Goal: Task Accomplishment & Management: Complete application form

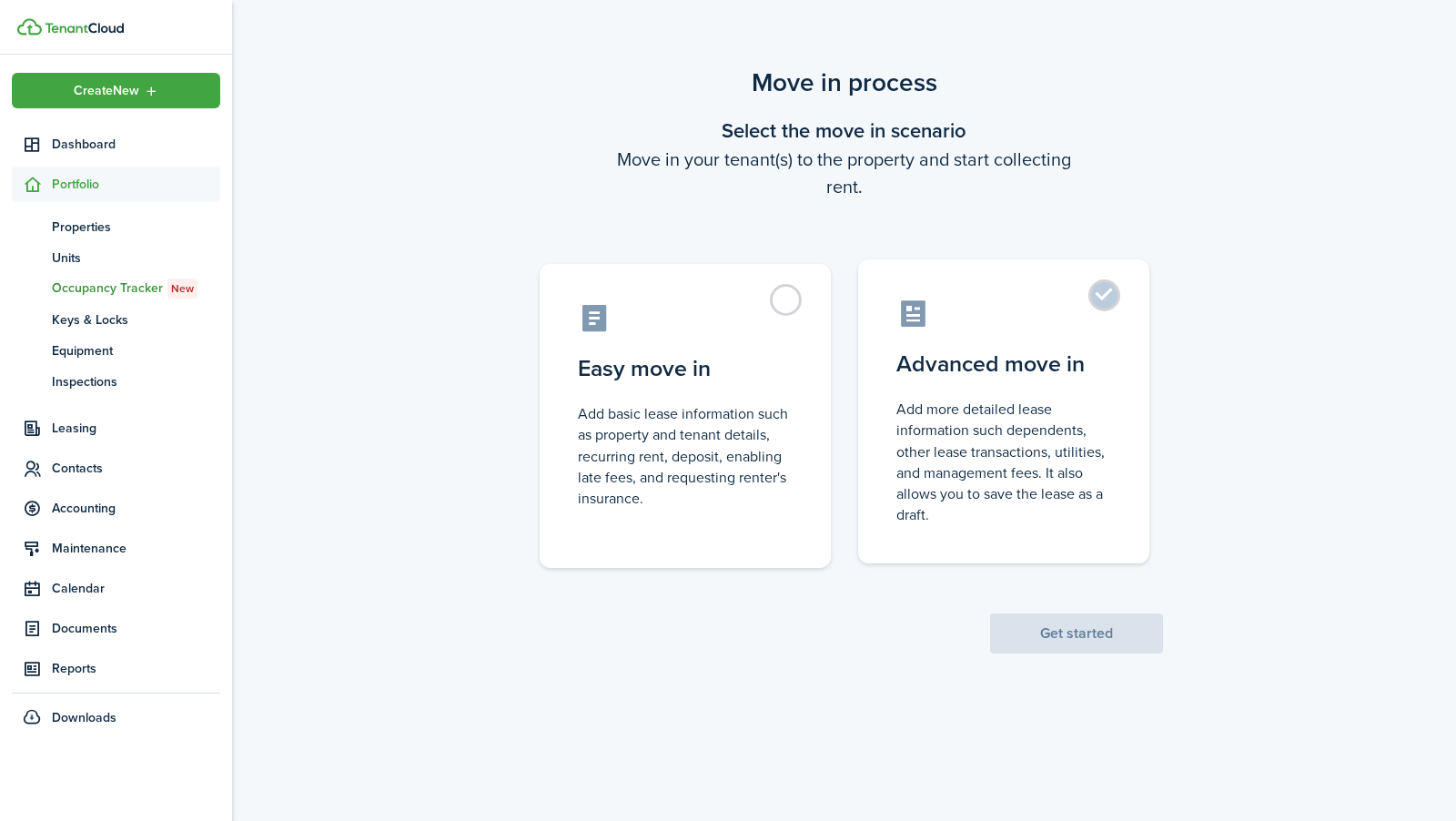
click at [1062, 475] on control-radio-card-description "Add more detailed lease information such dependents, other lease transactions, …" at bounding box center [1003, 461] width 215 height 127
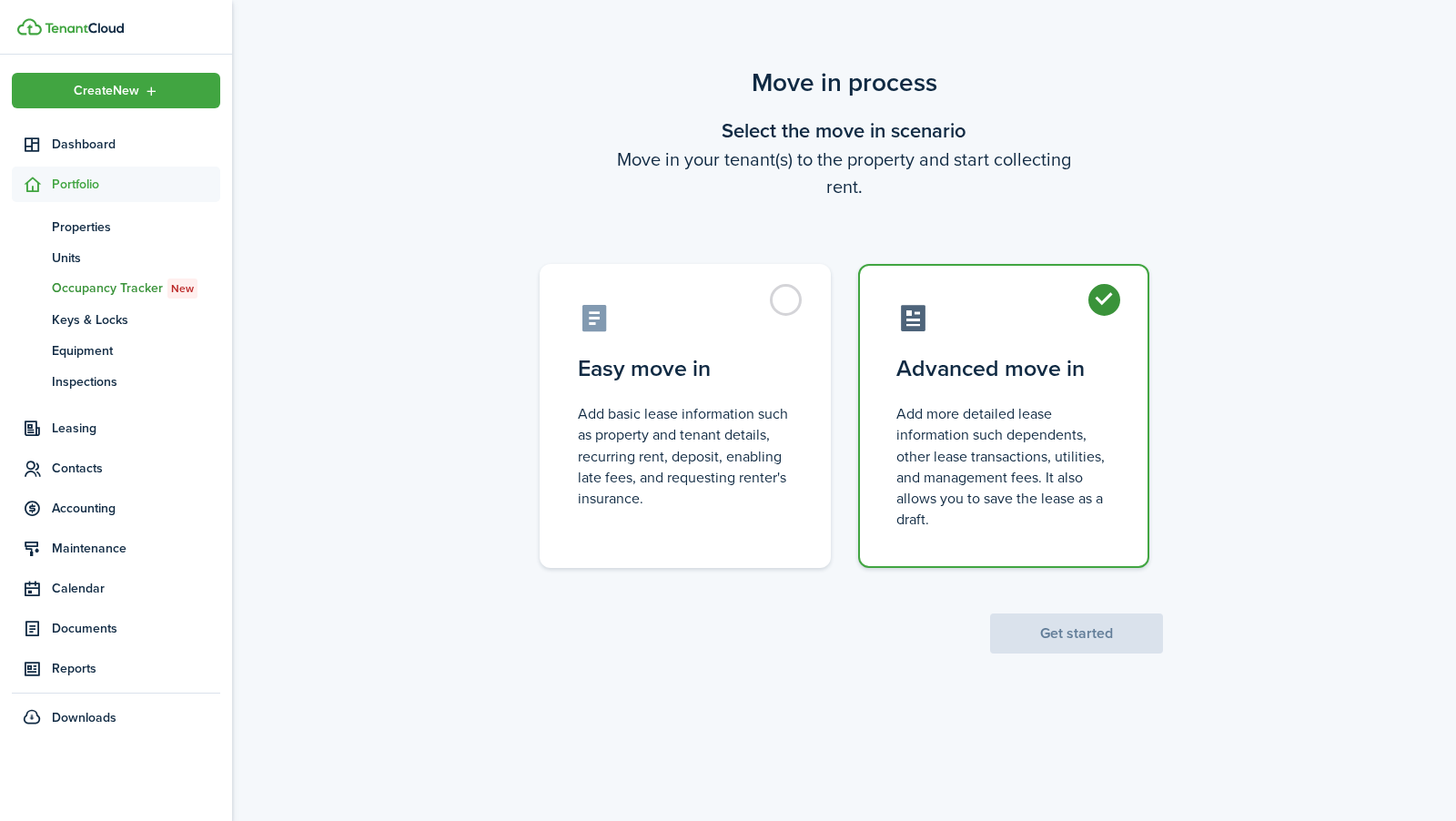
radio input "true"
click at [1061, 618] on button "Get started" at bounding box center [1077, 633] width 173 height 40
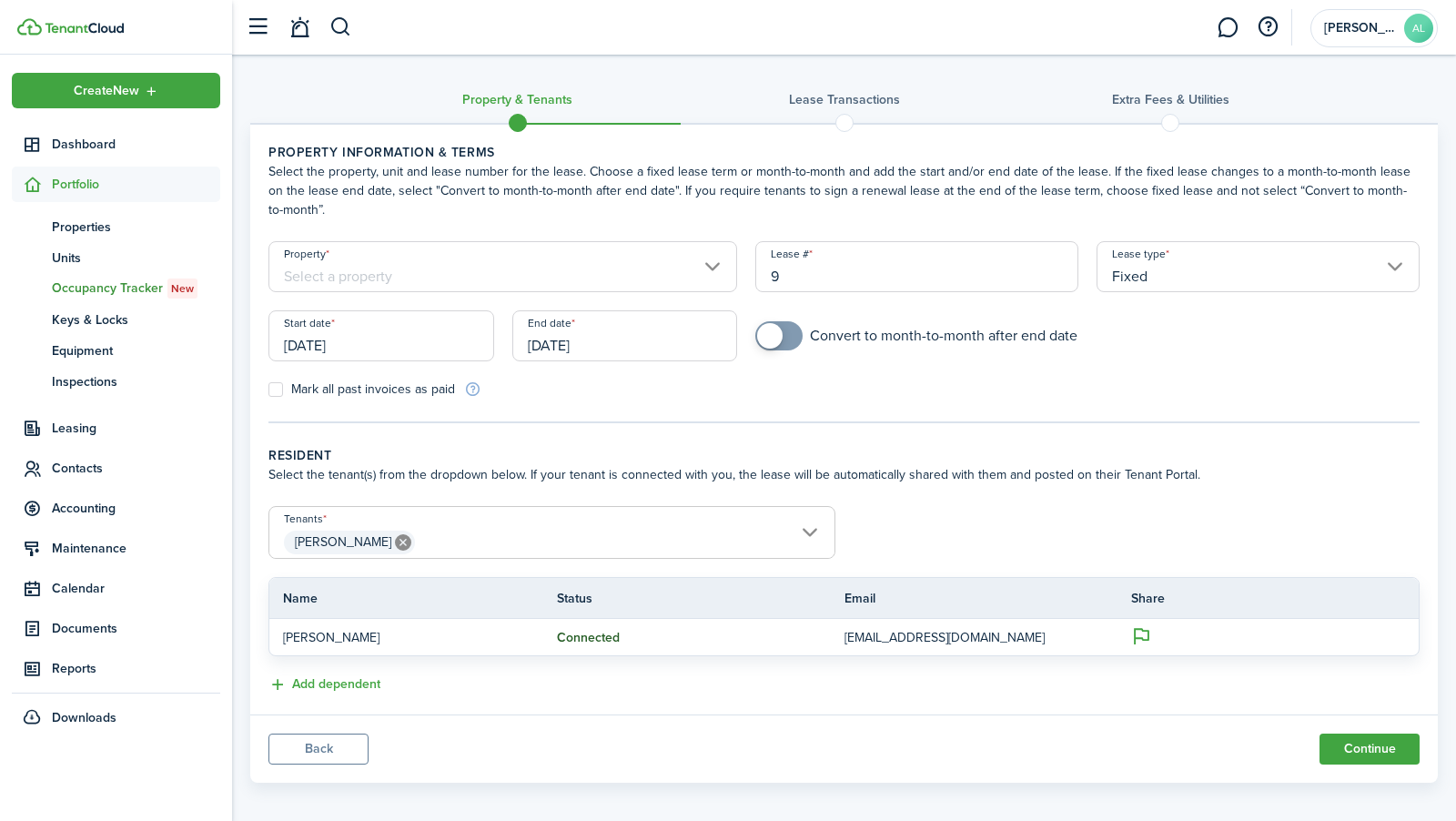
click at [686, 268] on input "Property" at bounding box center [503, 267] width 469 height 51
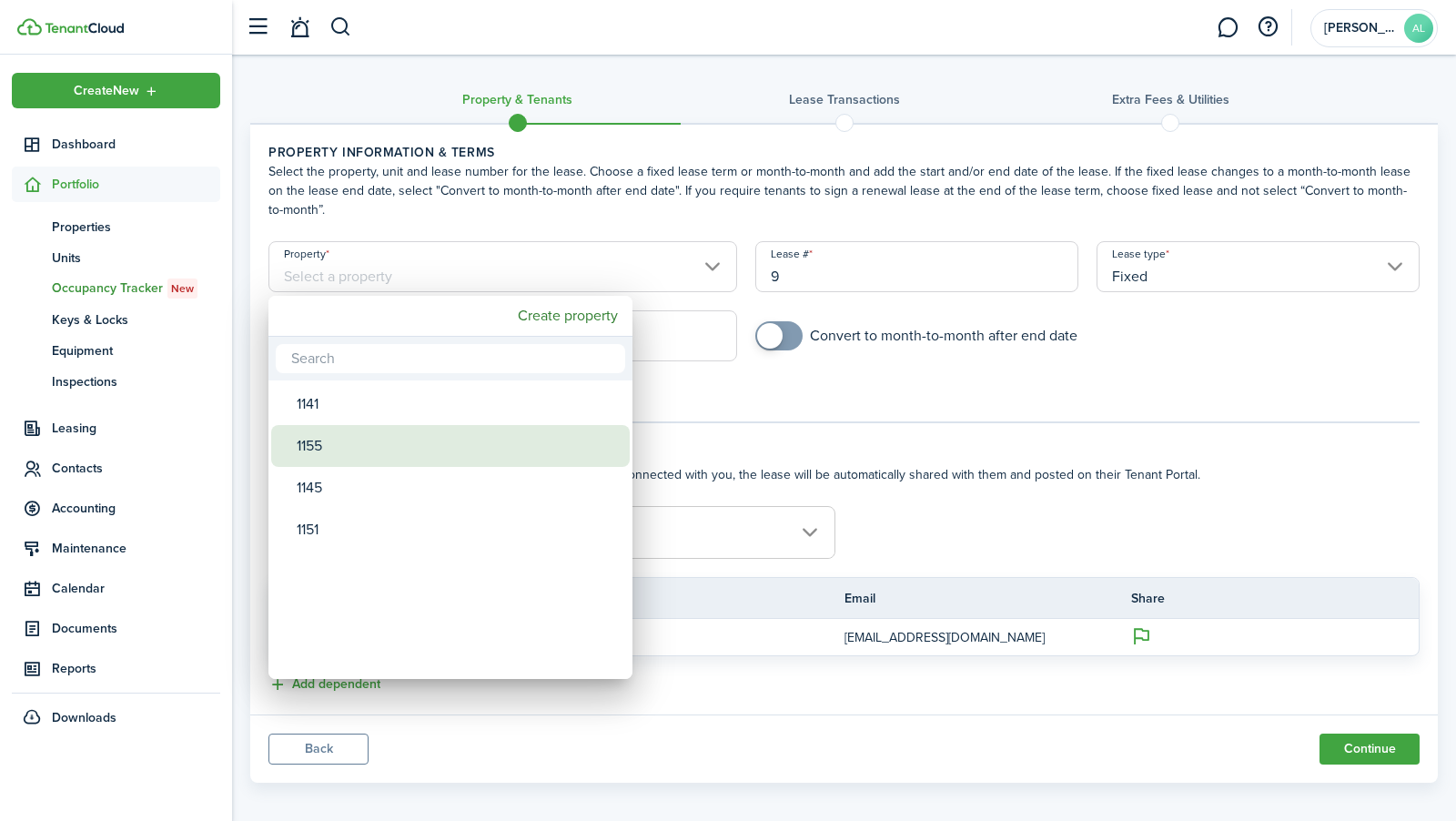
click at [501, 434] on div "1155" at bounding box center [457, 445] width 322 height 42
type input "1155"
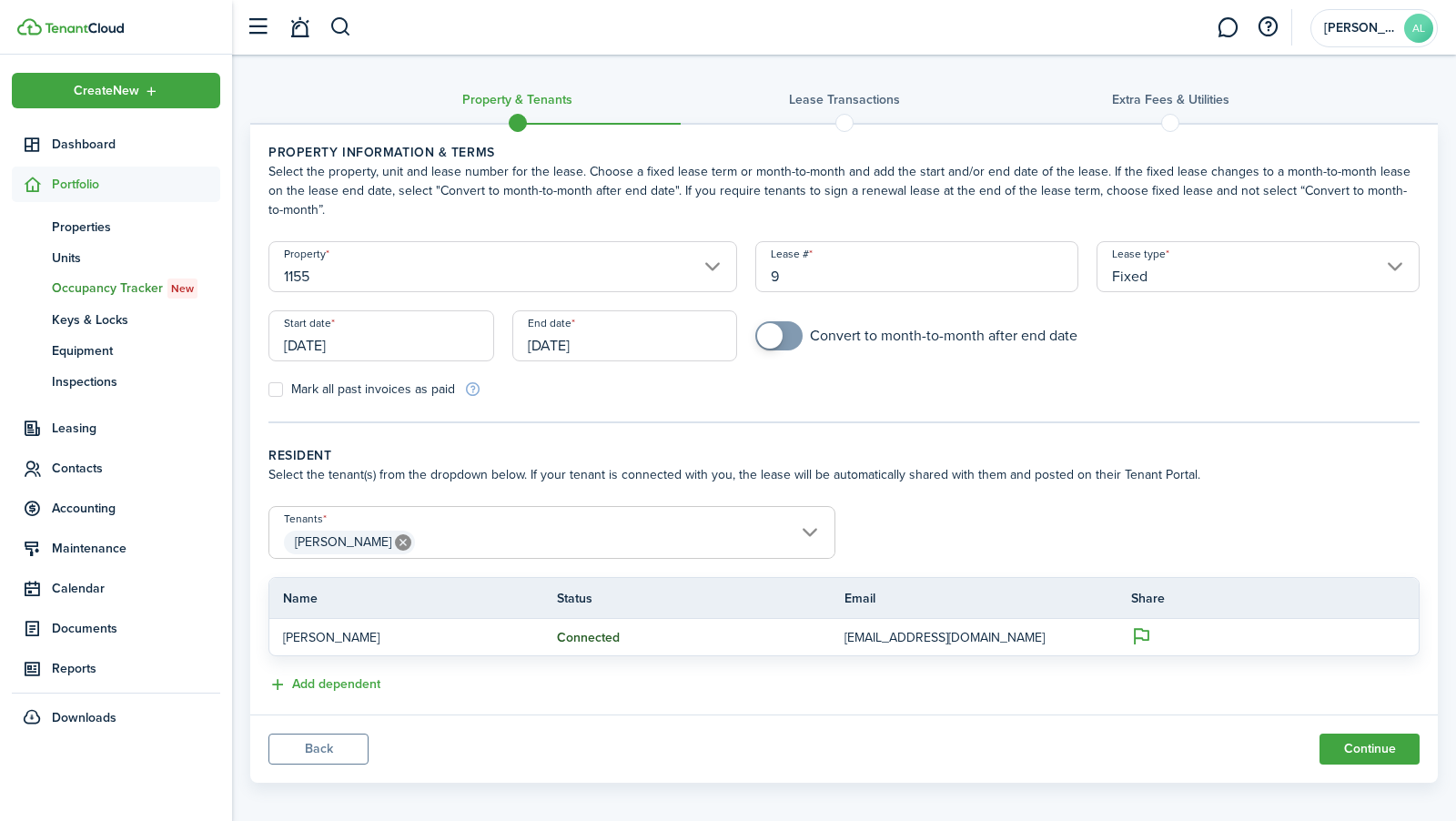
click at [793, 278] on input "9" at bounding box center [917, 267] width 323 height 51
type input "2"
click at [814, 207] on wizard-step-header-description "Select the property, unit and lease number for the lease. Choose a fixed lease …" at bounding box center [844, 190] width 1152 height 57
click at [1200, 285] on input "Fixed" at bounding box center [1259, 267] width 323 height 51
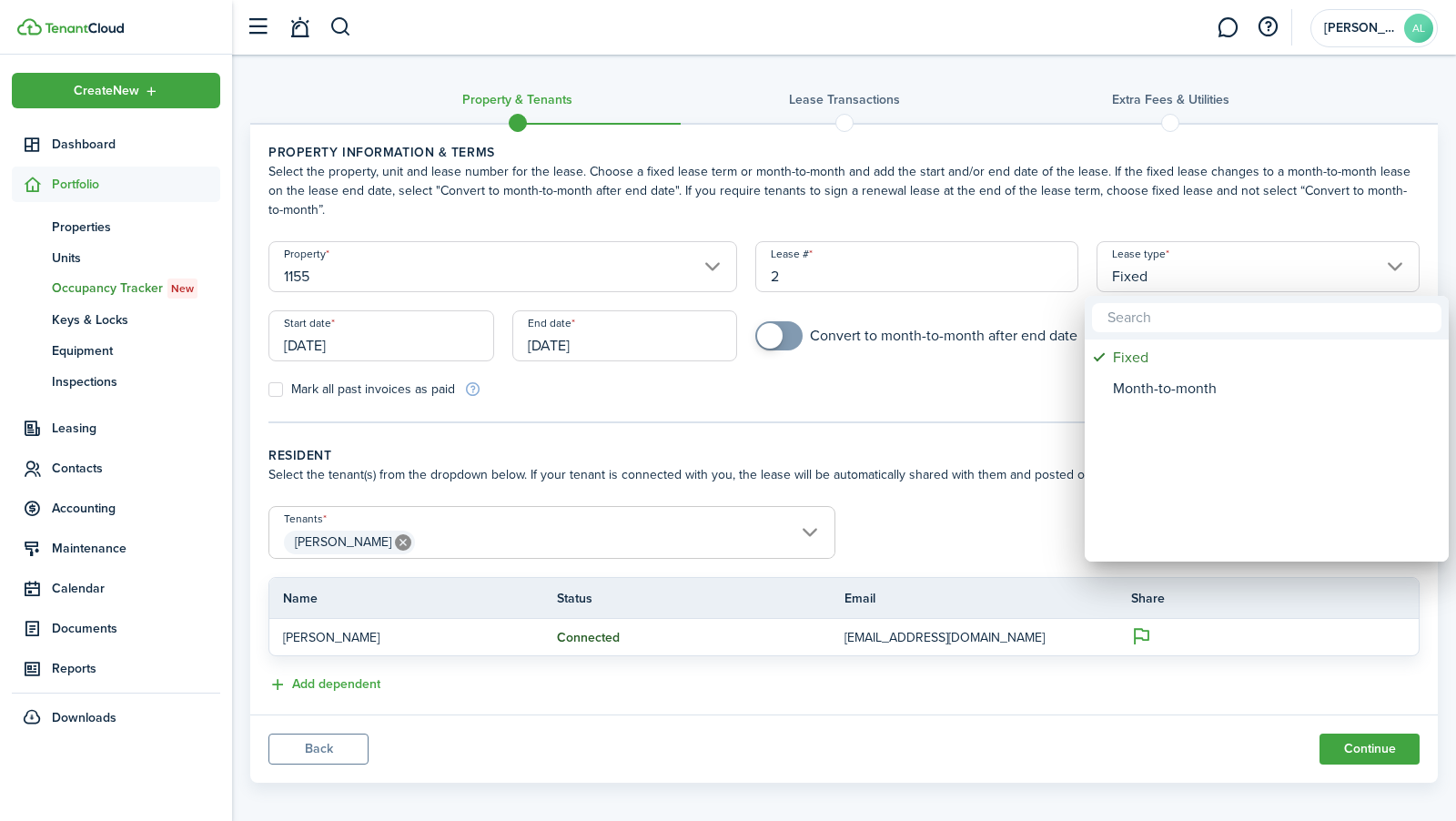
click at [1197, 276] on div at bounding box center [728, 410] width 1747 height 1112
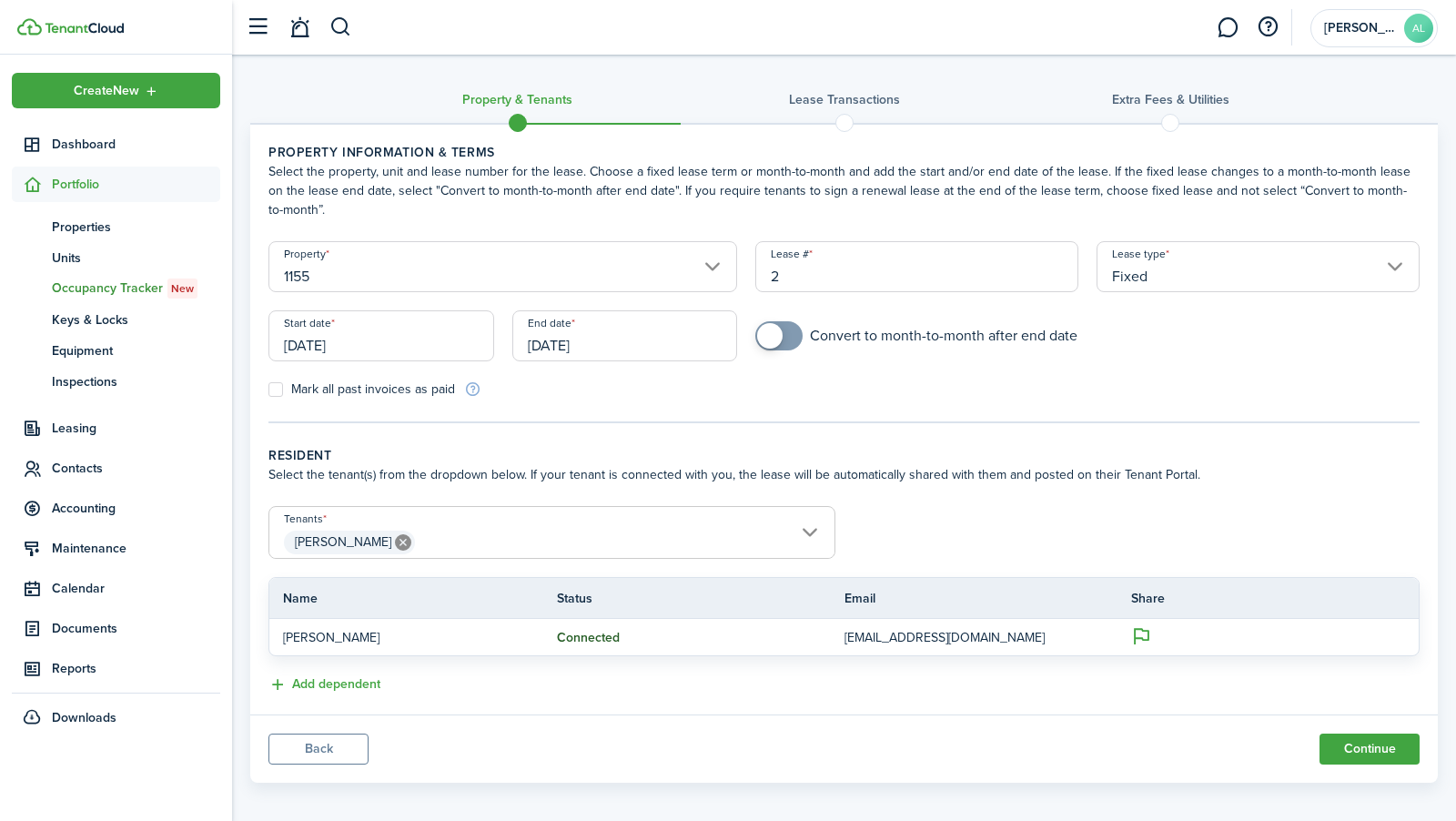
click at [449, 341] on input "[DATE]" at bounding box center [381, 335] width 225 height 51
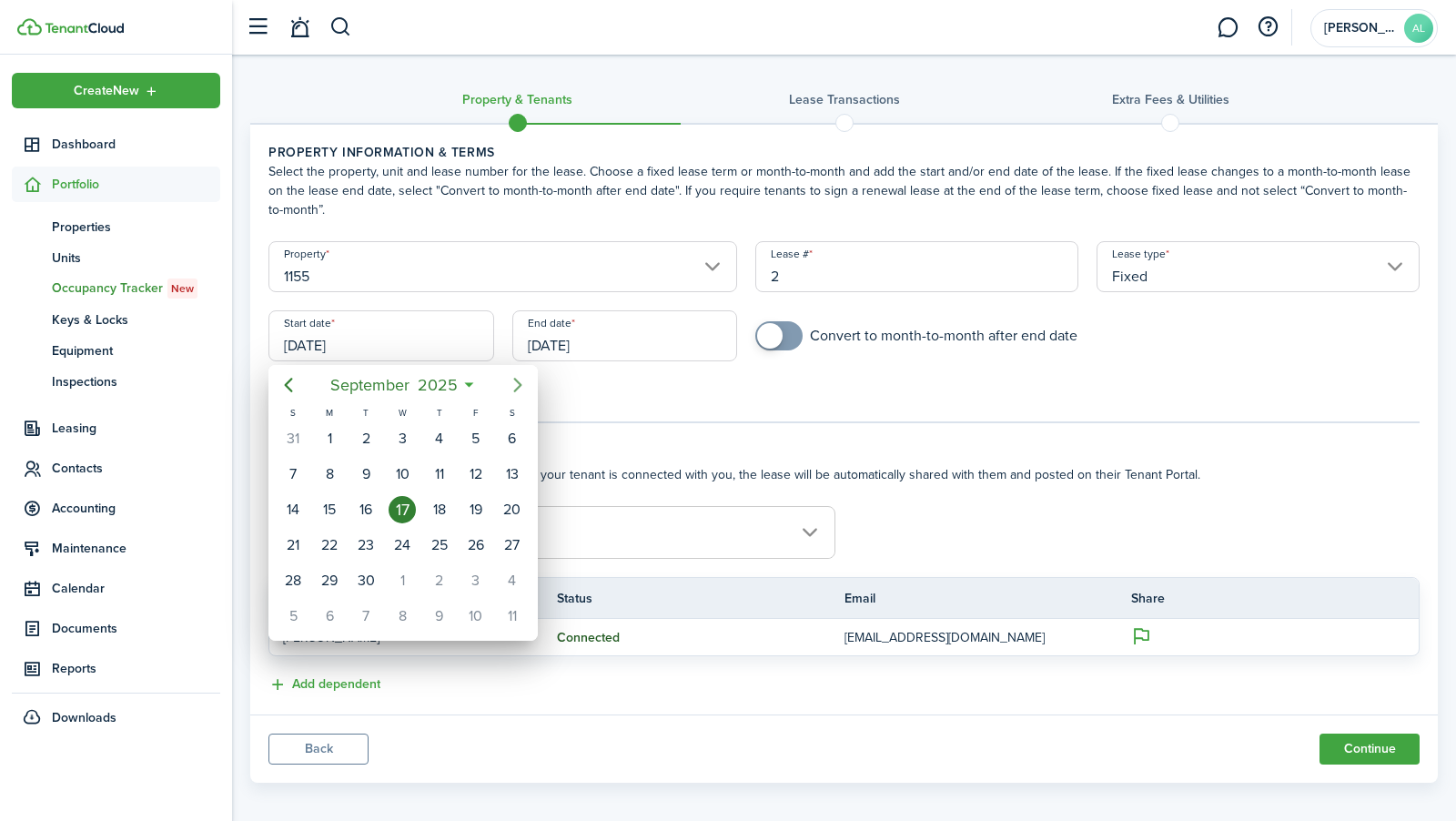
click at [511, 386] on icon "Next page" at bounding box center [518, 384] width 22 height 22
click at [398, 438] on div "1" at bounding box center [402, 438] width 27 height 27
type input "[DATE]"
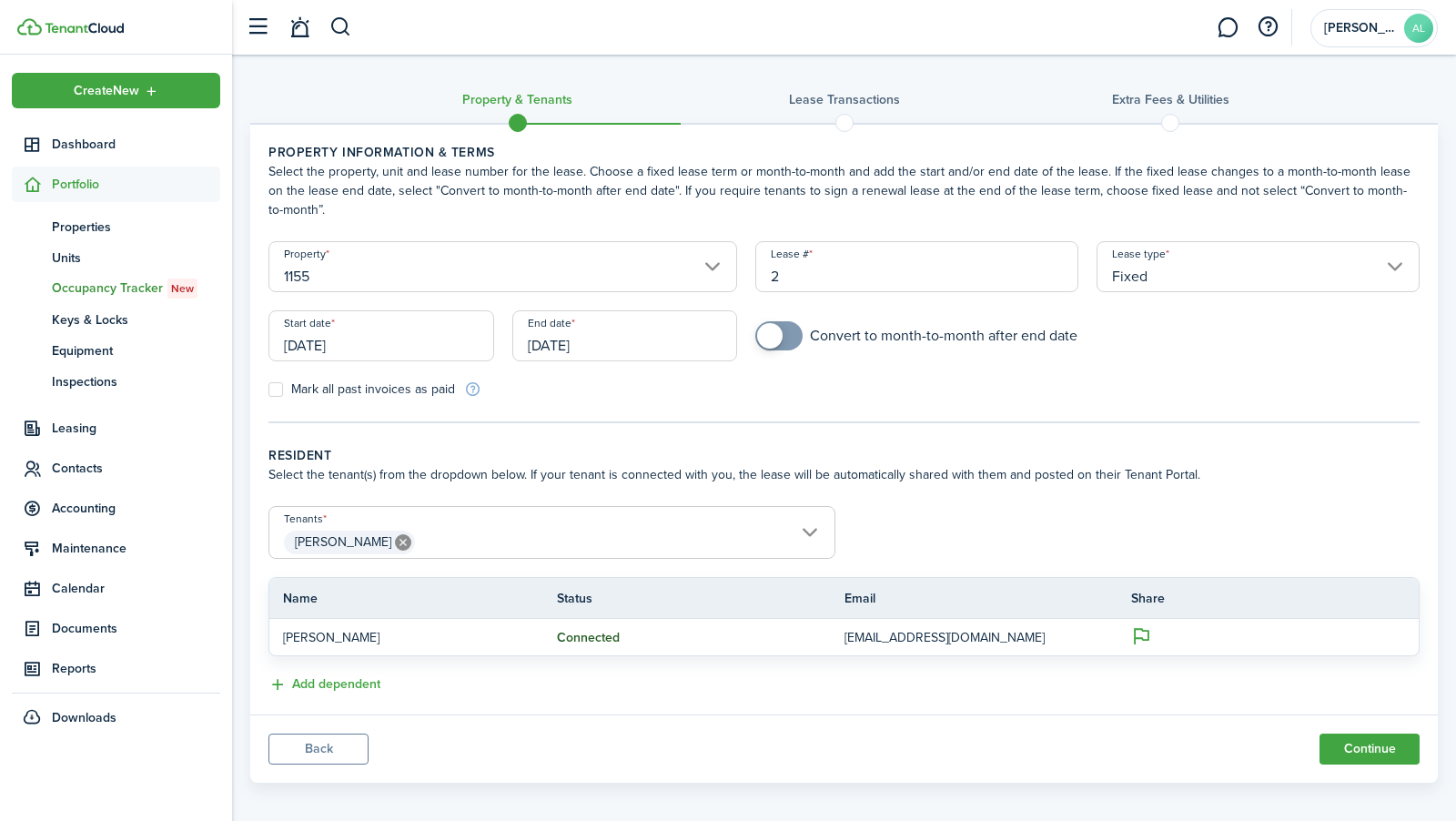
click at [587, 340] on input "[DATE]" at bounding box center [625, 335] width 225 height 51
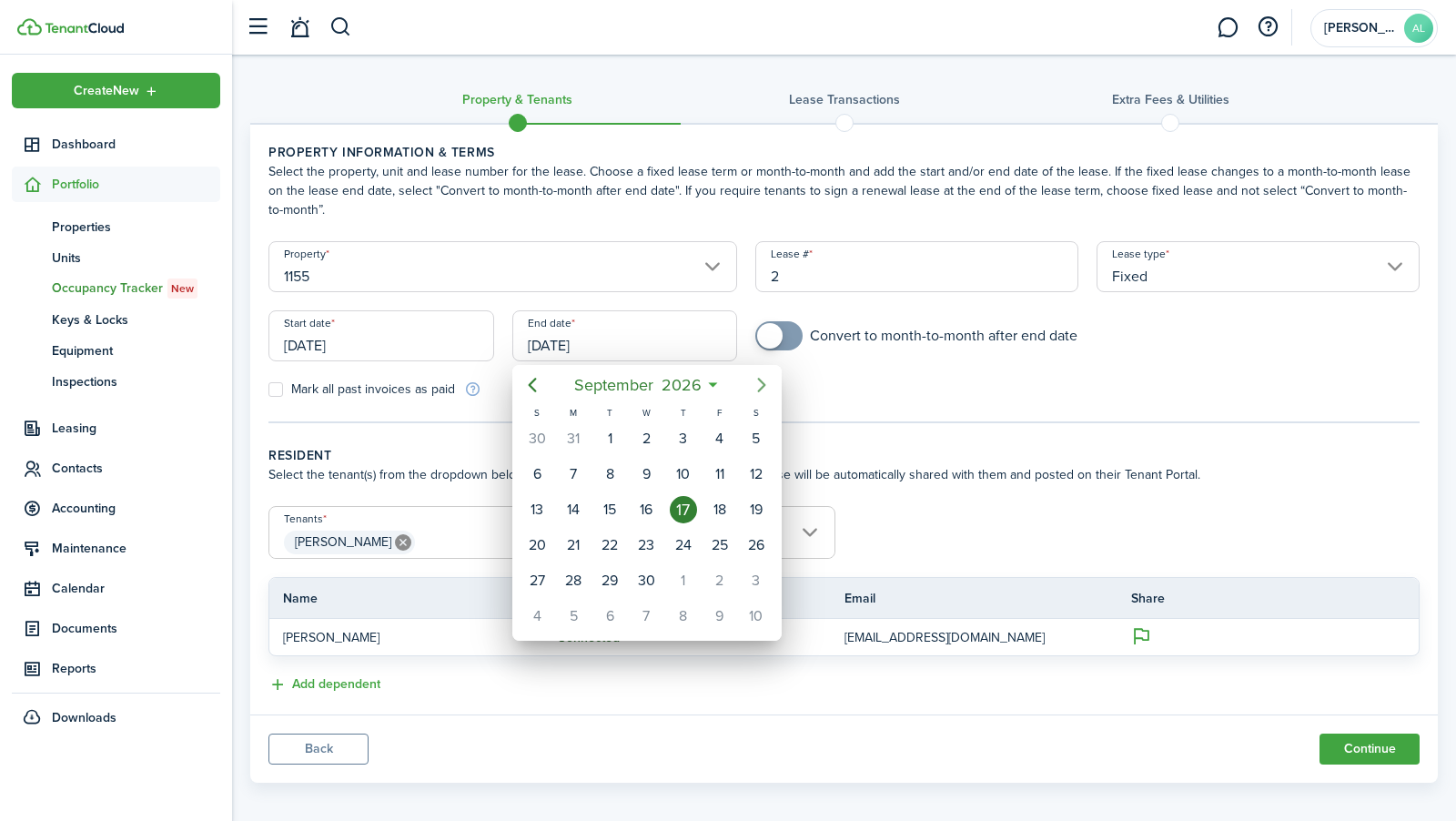
click at [763, 389] on icon "Next page" at bounding box center [761, 384] width 22 height 22
click at [681, 440] on div "1" at bounding box center [682, 438] width 27 height 27
type input "[DATE]"
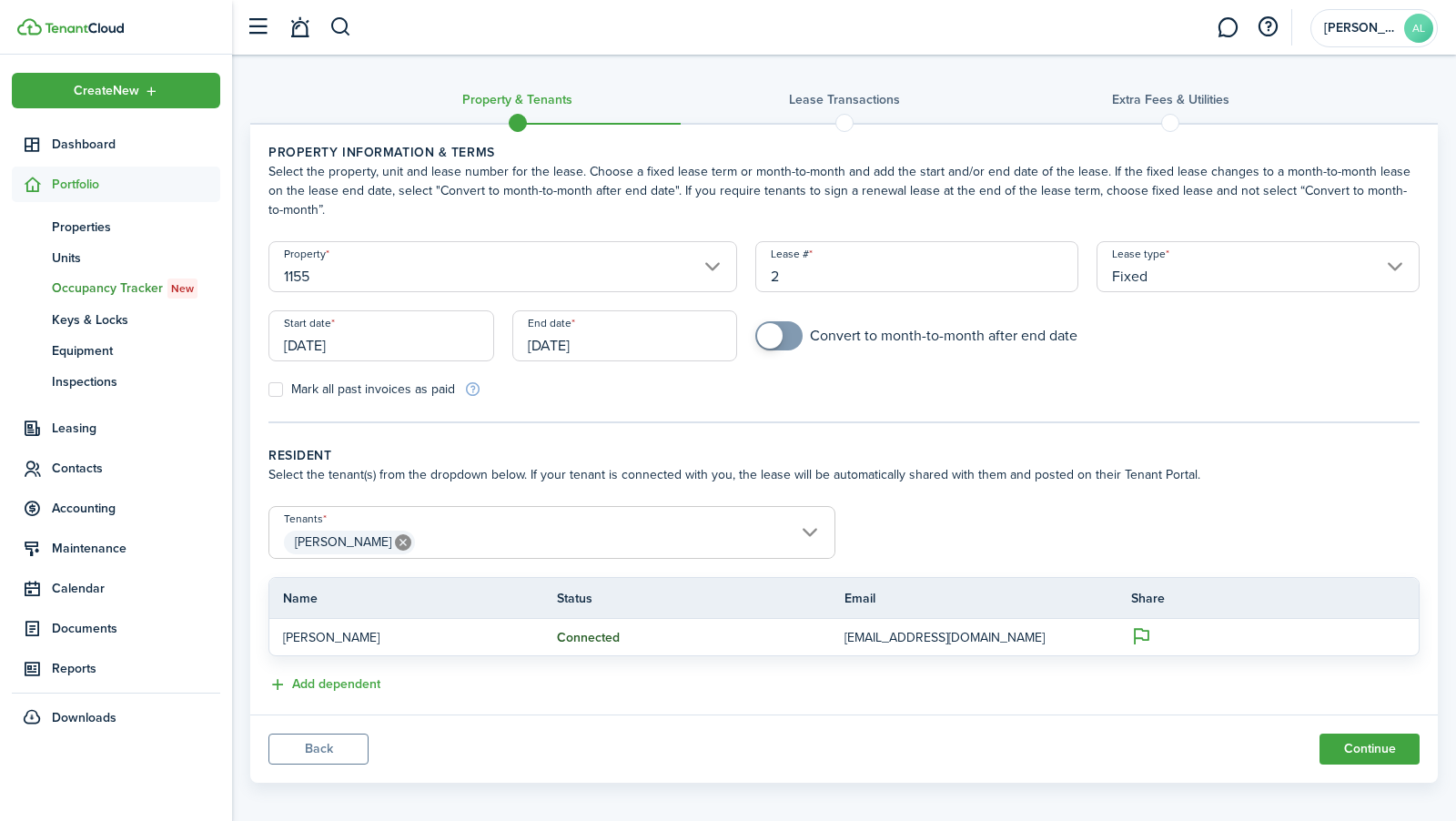
scroll to position [9, 0]
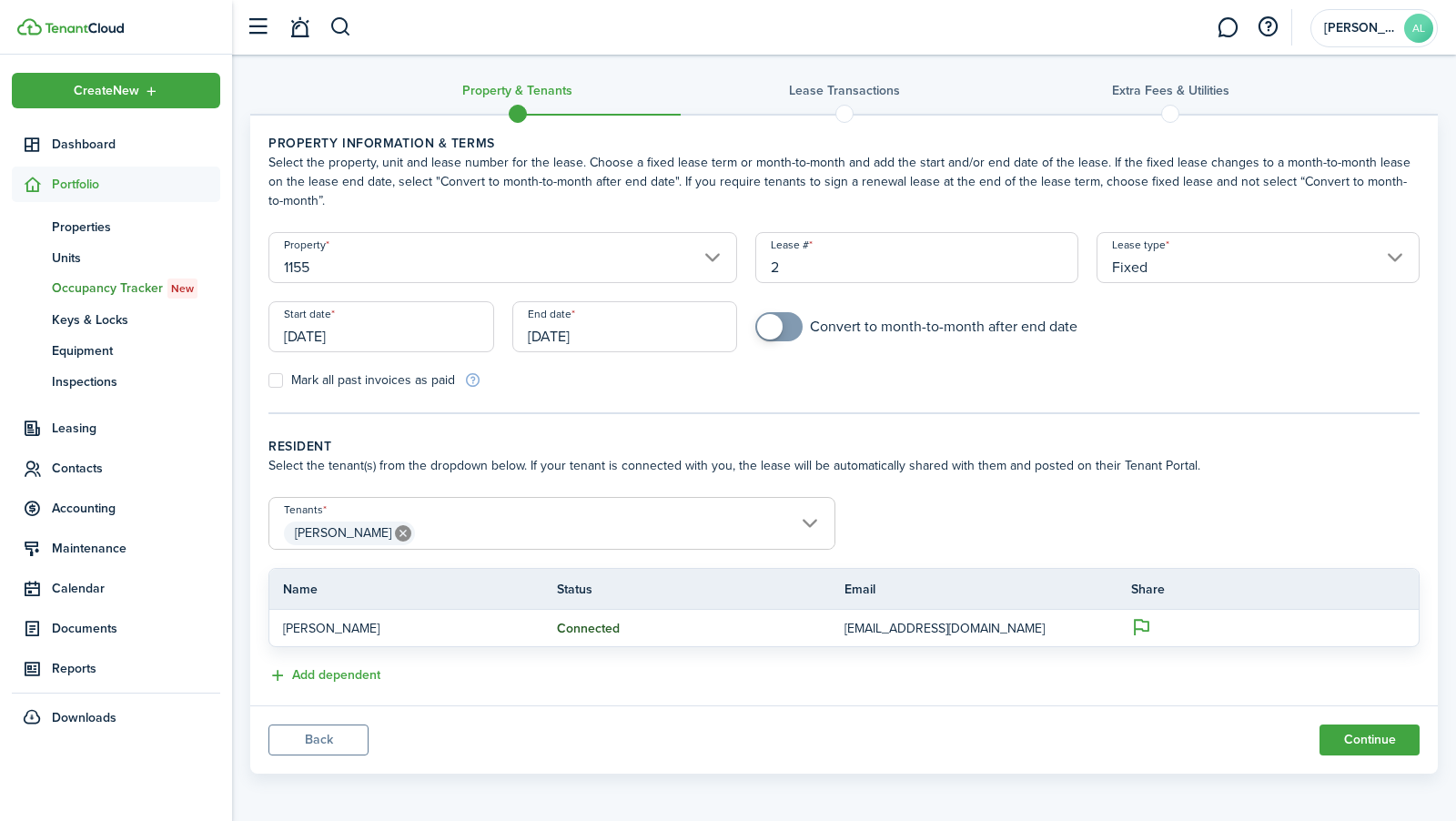
click at [345, 685] on panel-main-body "Property information & terms Select the property, unit and lease number for the…" at bounding box center [844, 410] width 1187 height 590
click at [343, 679] on button "Add dependent" at bounding box center [324, 675] width 112 height 21
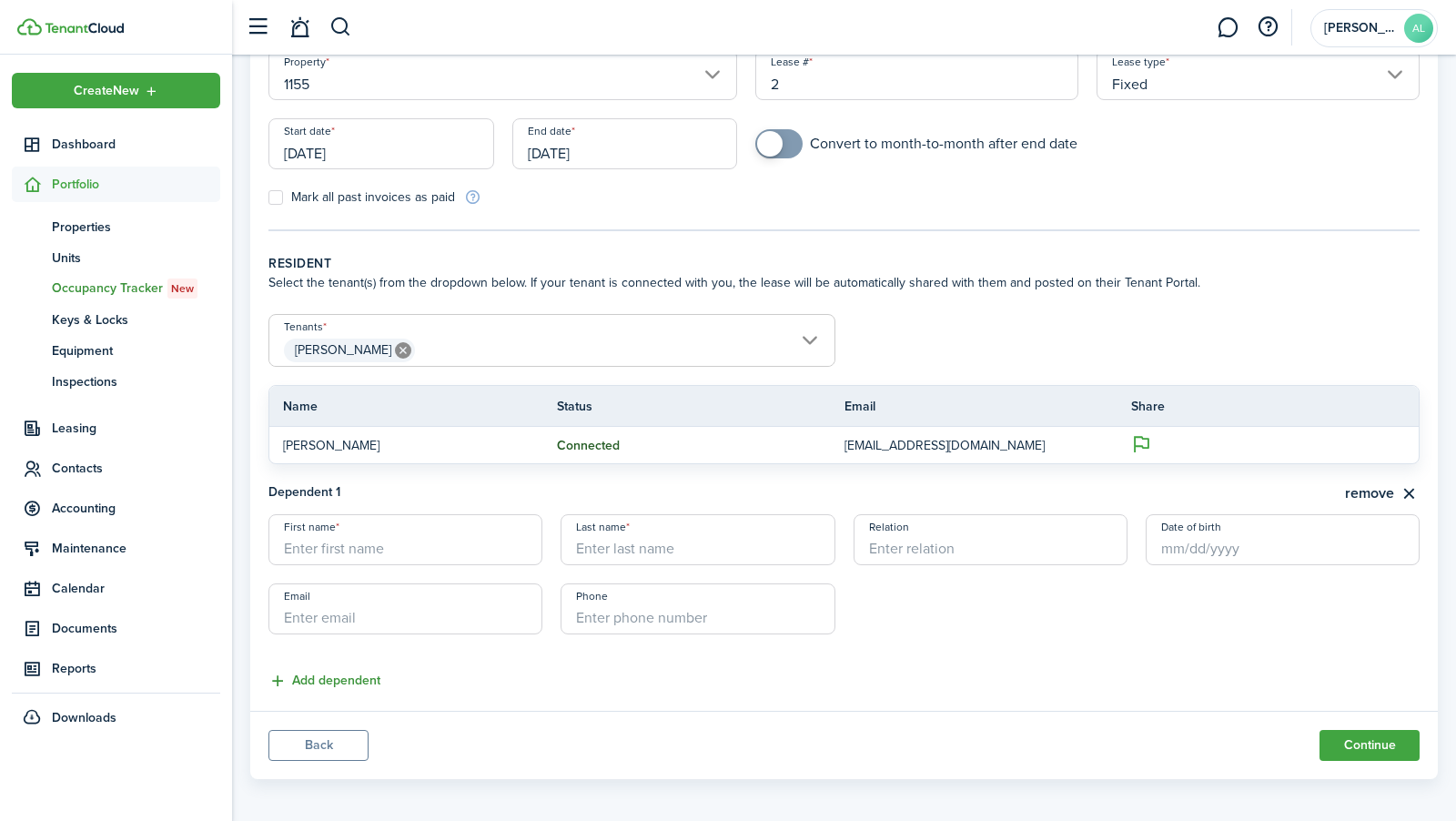
scroll to position [196, 0]
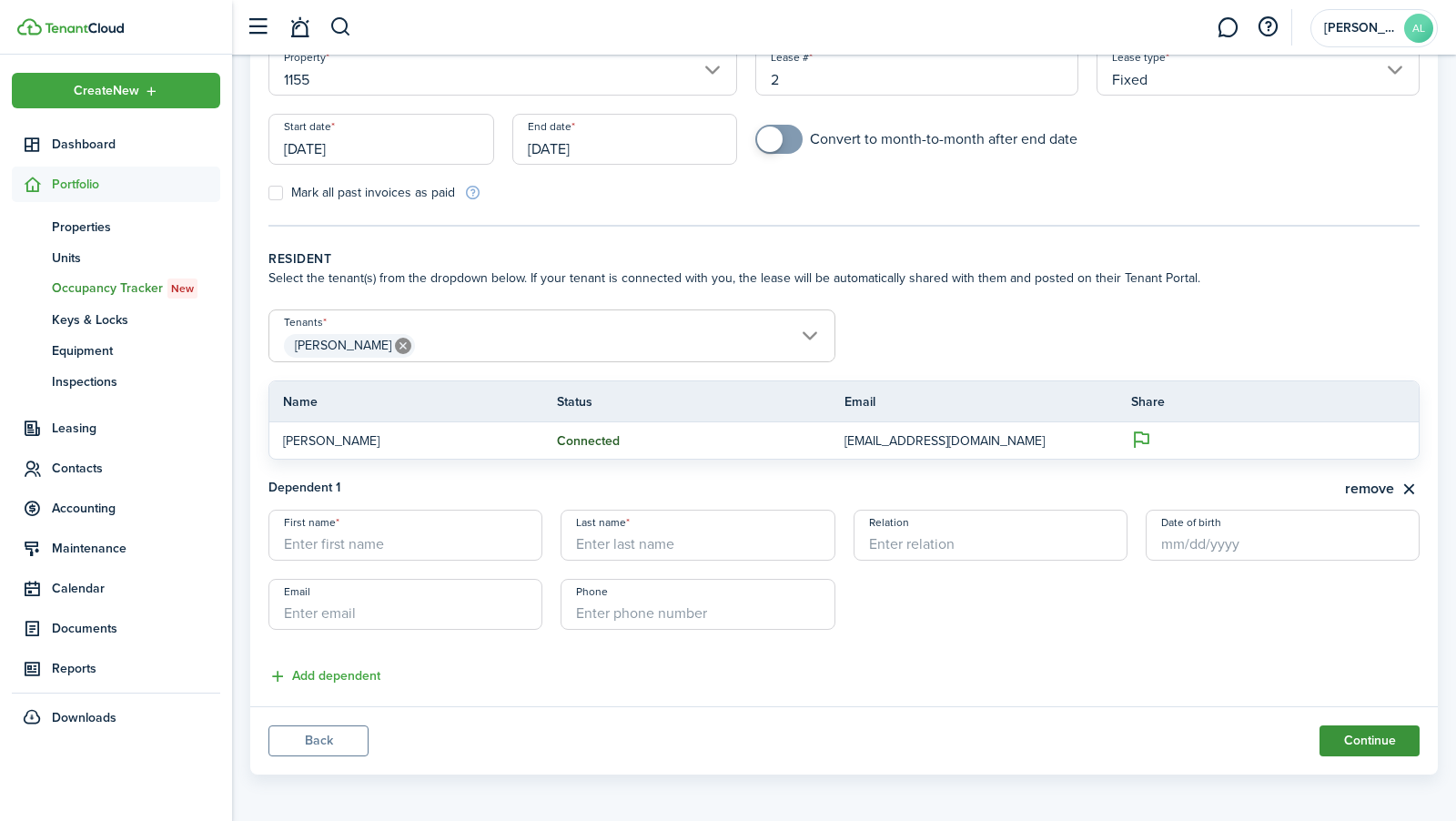
click at [1337, 730] on button "Continue" at bounding box center [1370, 740] width 101 height 31
click at [1389, 479] on button "remove" at bounding box center [1382, 489] width 74 height 23
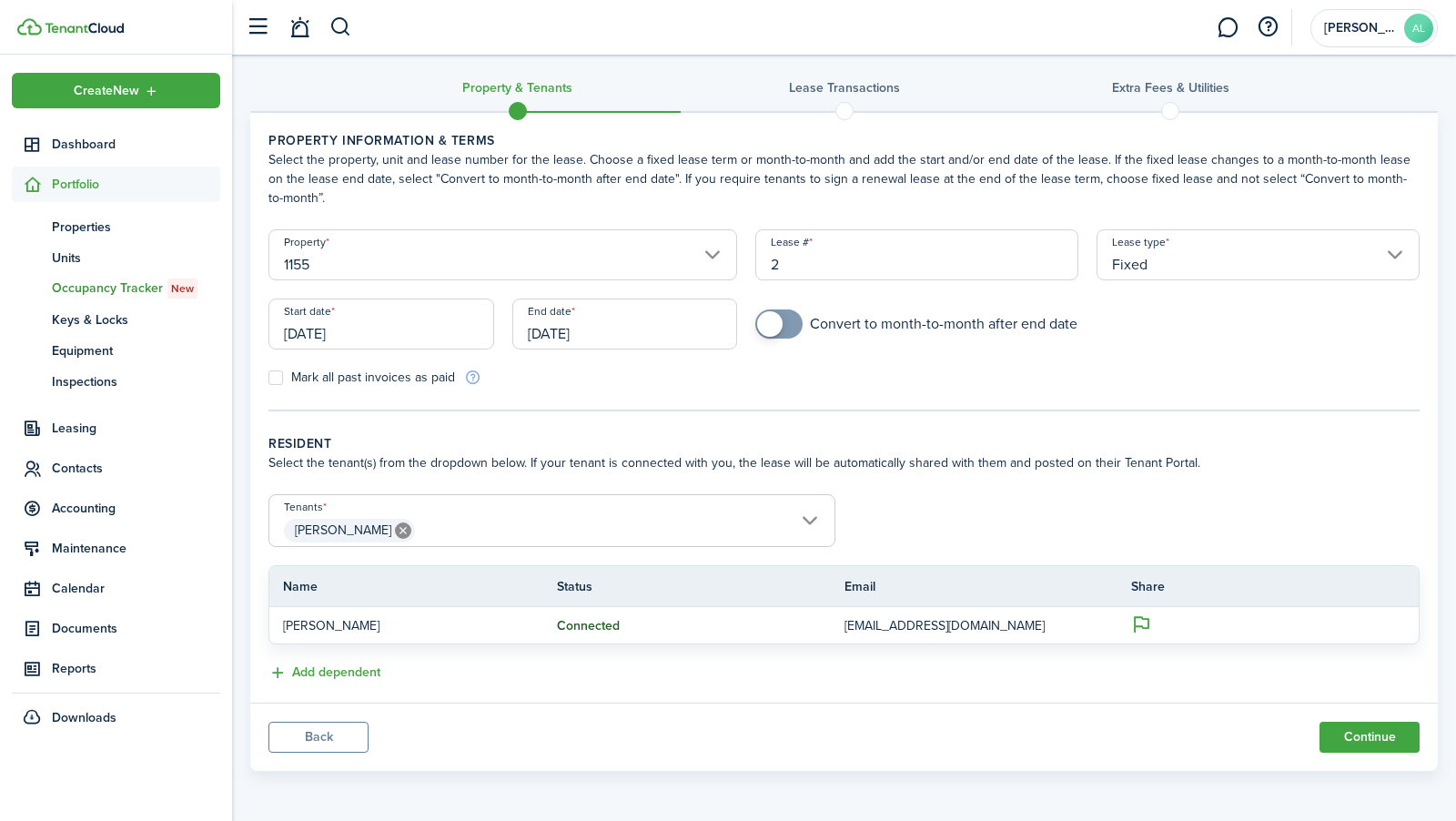
scroll to position [9, 0]
click at [1372, 729] on button "Continue" at bounding box center [1370, 739] width 101 height 31
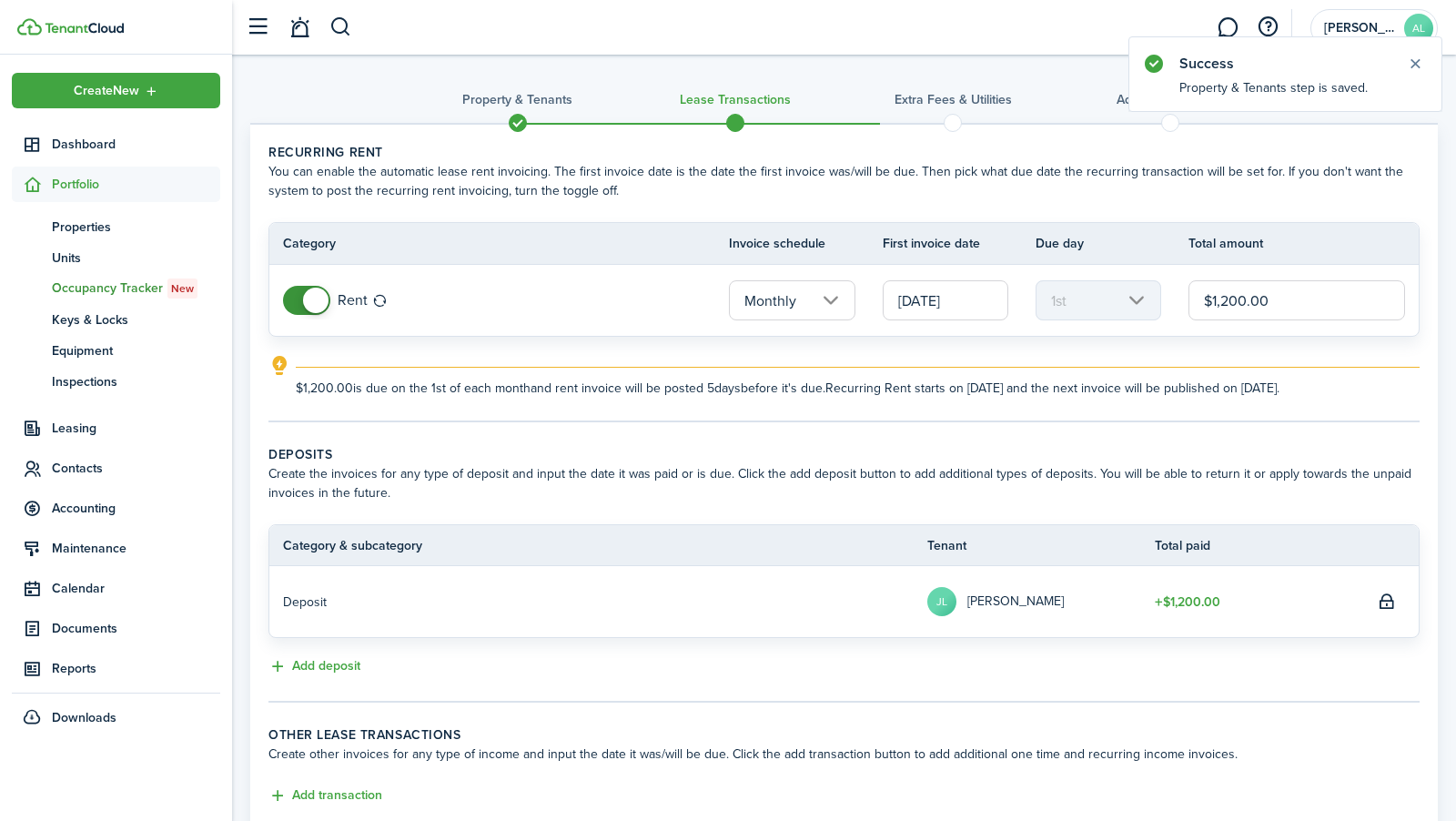
click at [1293, 300] on input "$1,200.00" at bounding box center [1296, 300] width 217 height 40
type input "$1,350.00"
click at [1250, 384] on explanation-description "$1,350.00 is due on the 1st of each month and rent invoice will be posted 5 day…" at bounding box center [858, 388] width 1124 height 19
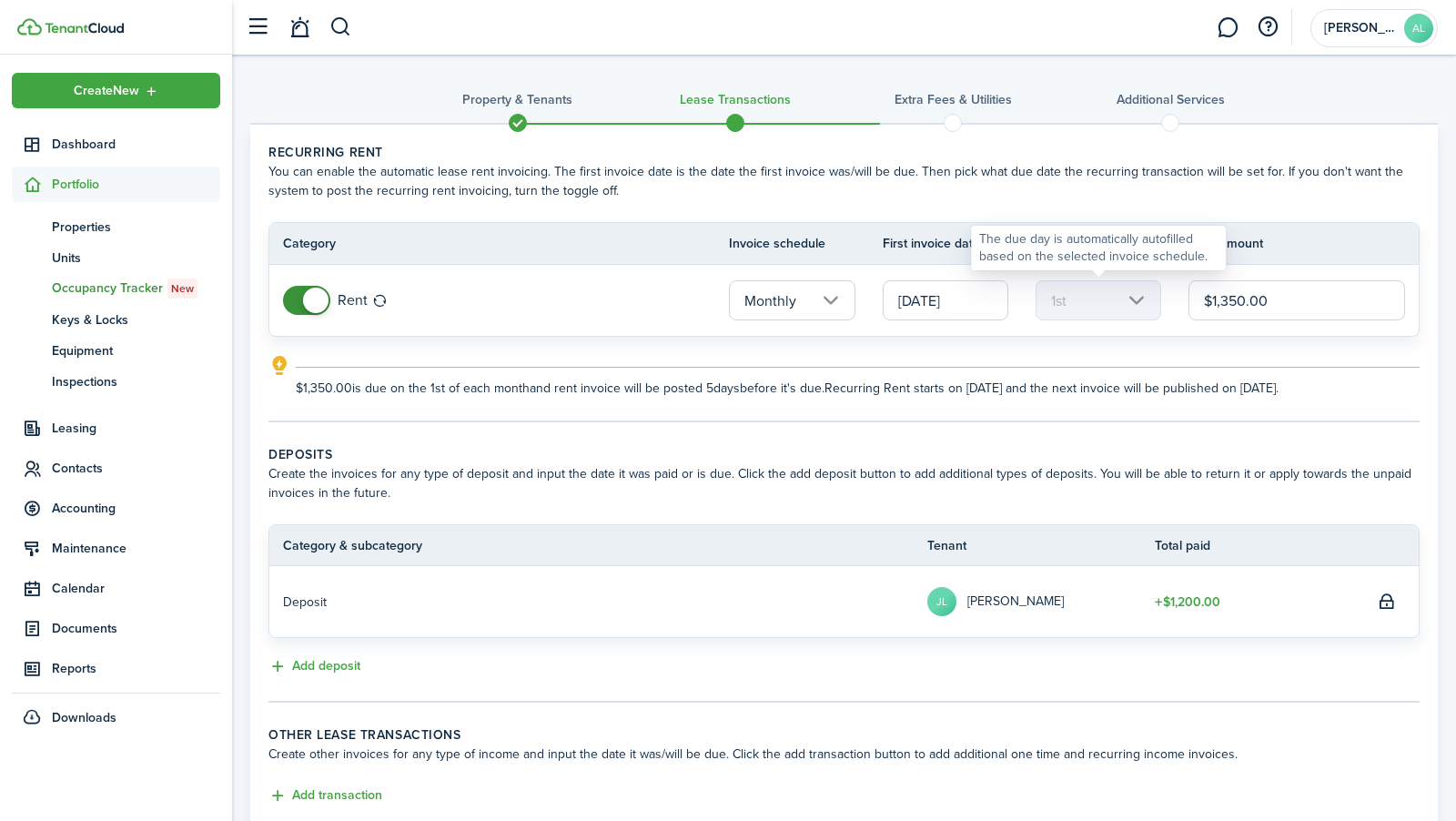
click at [1123, 314] on mbsc-scroller "1st" at bounding box center [1099, 300] width 126 height 40
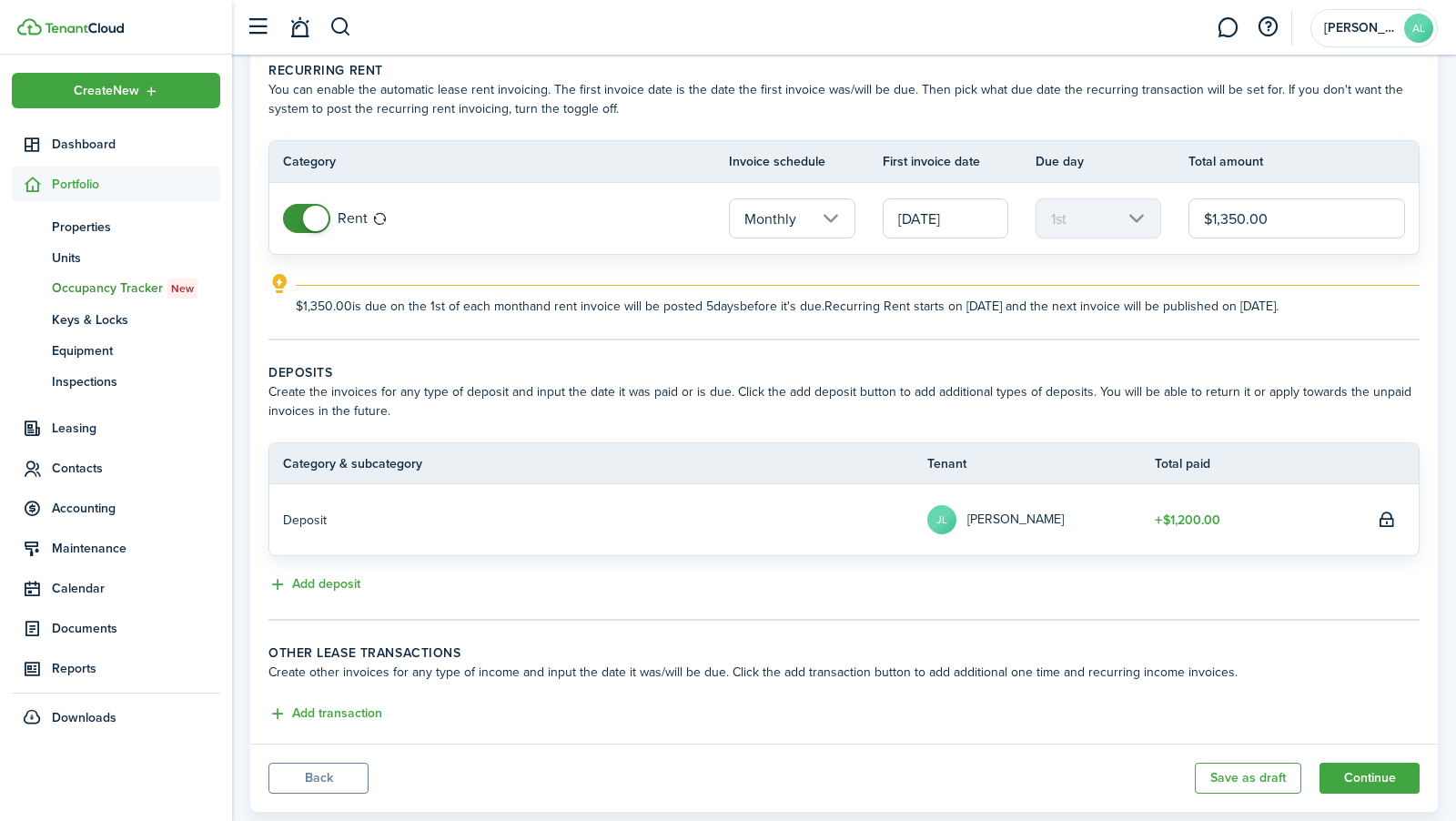
scroll to position [119, 0]
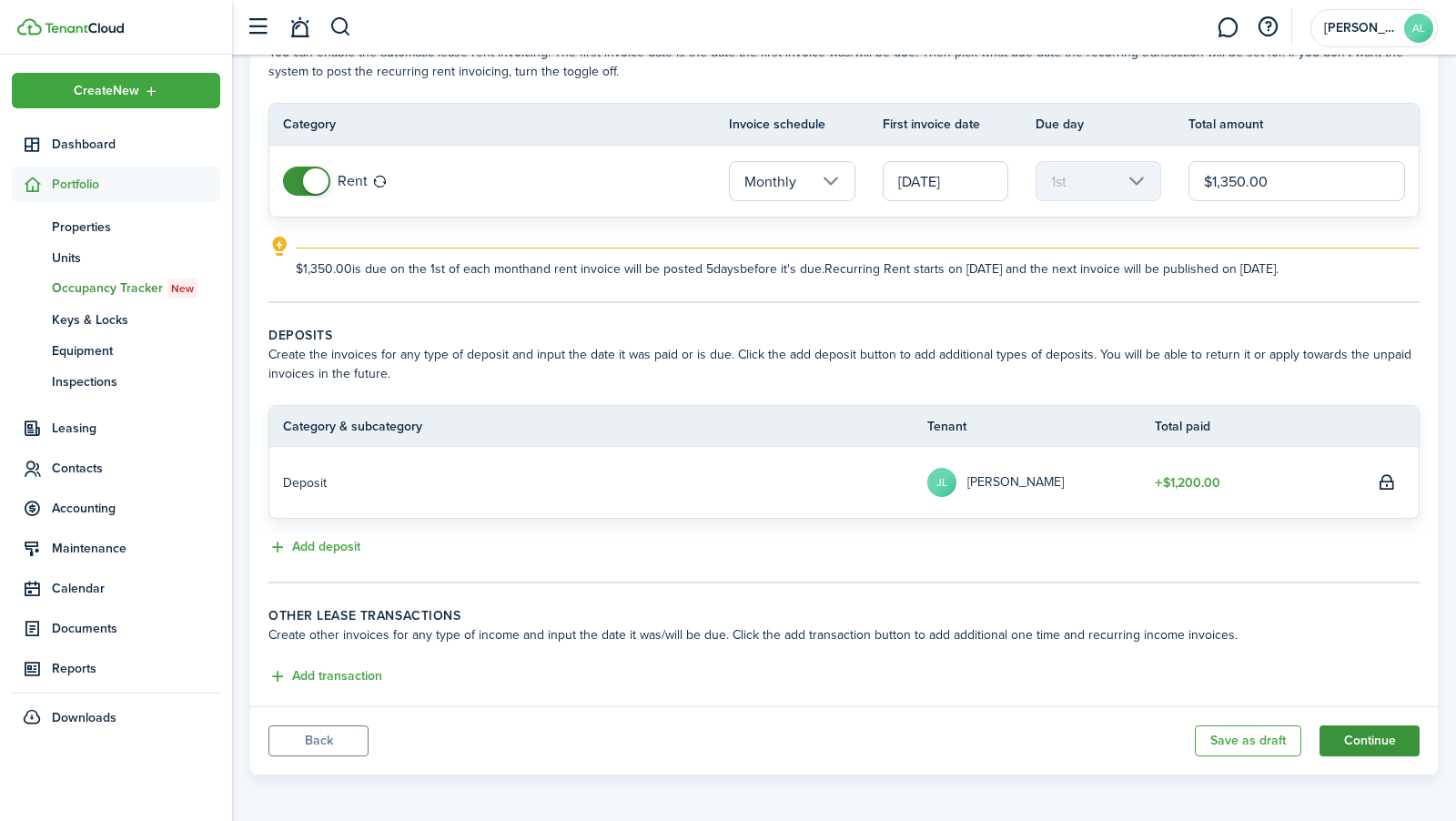
click at [1342, 733] on button "Continue" at bounding box center [1370, 740] width 101 height 31
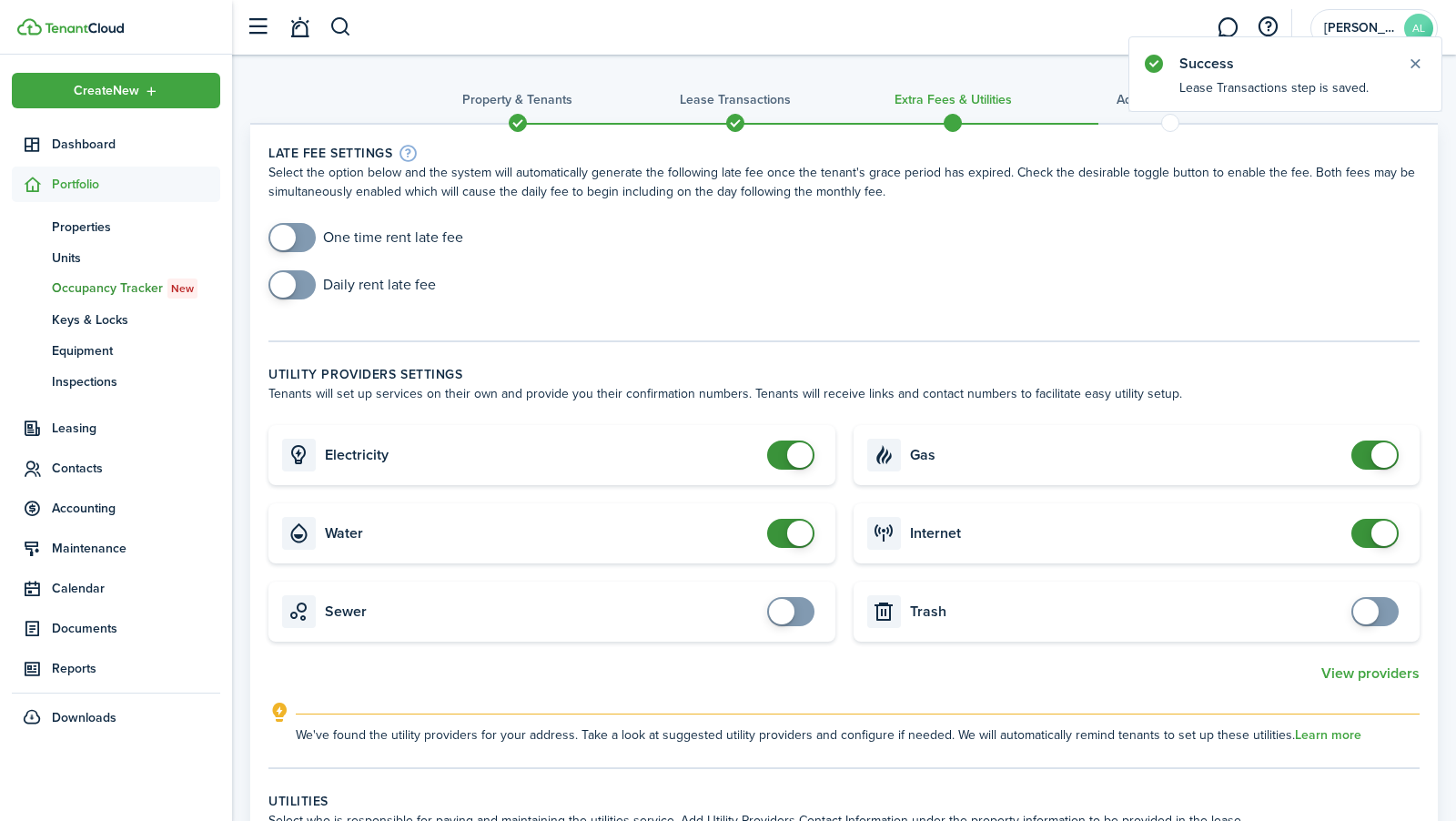
checkbox input "true"
click at [292, 241] on span at bounding box center [283, 237] width 25 height 25
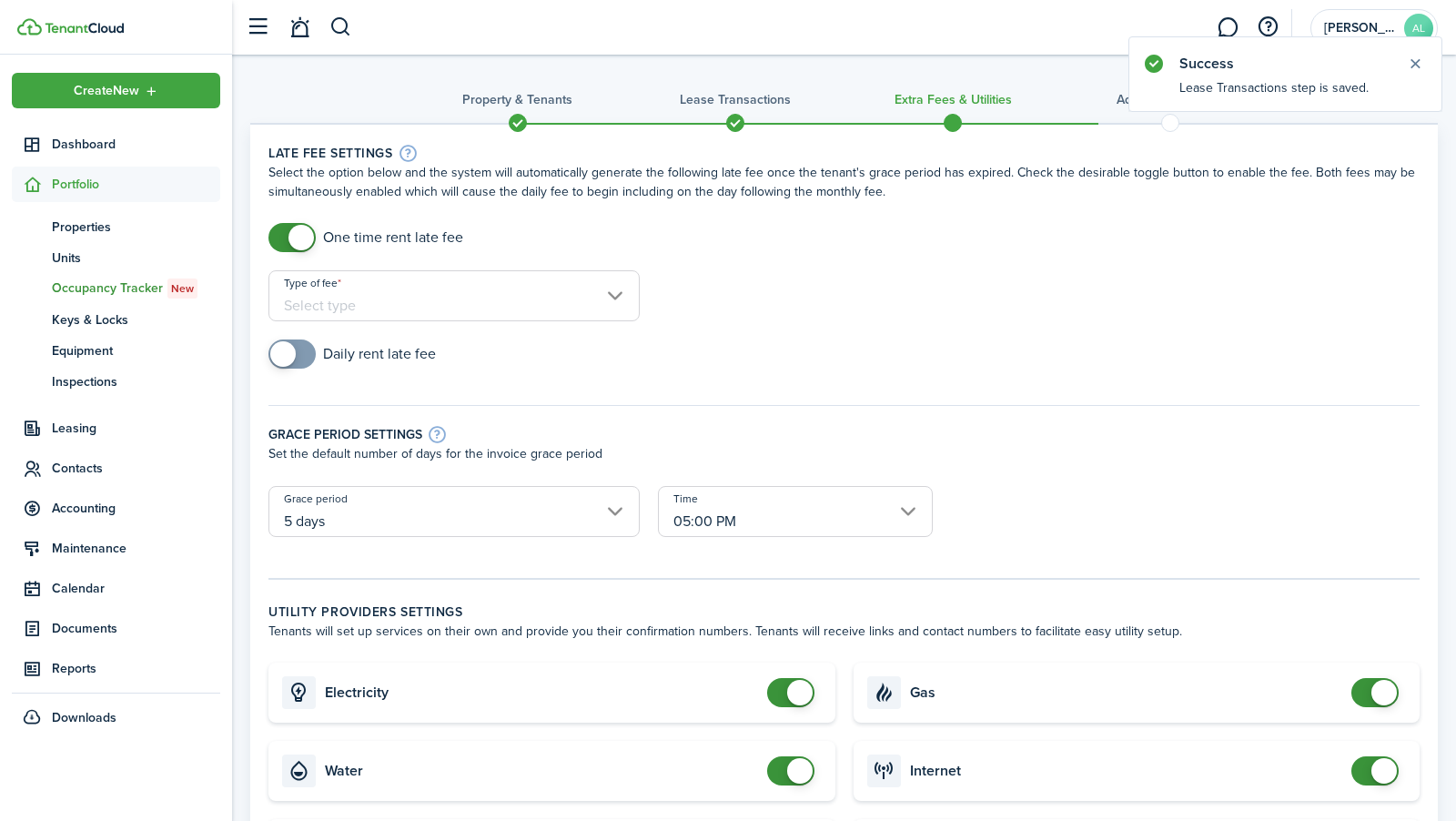
click at [349, 289] on input "Type of fee" at bounding box center [454, 296] width 371 height 51
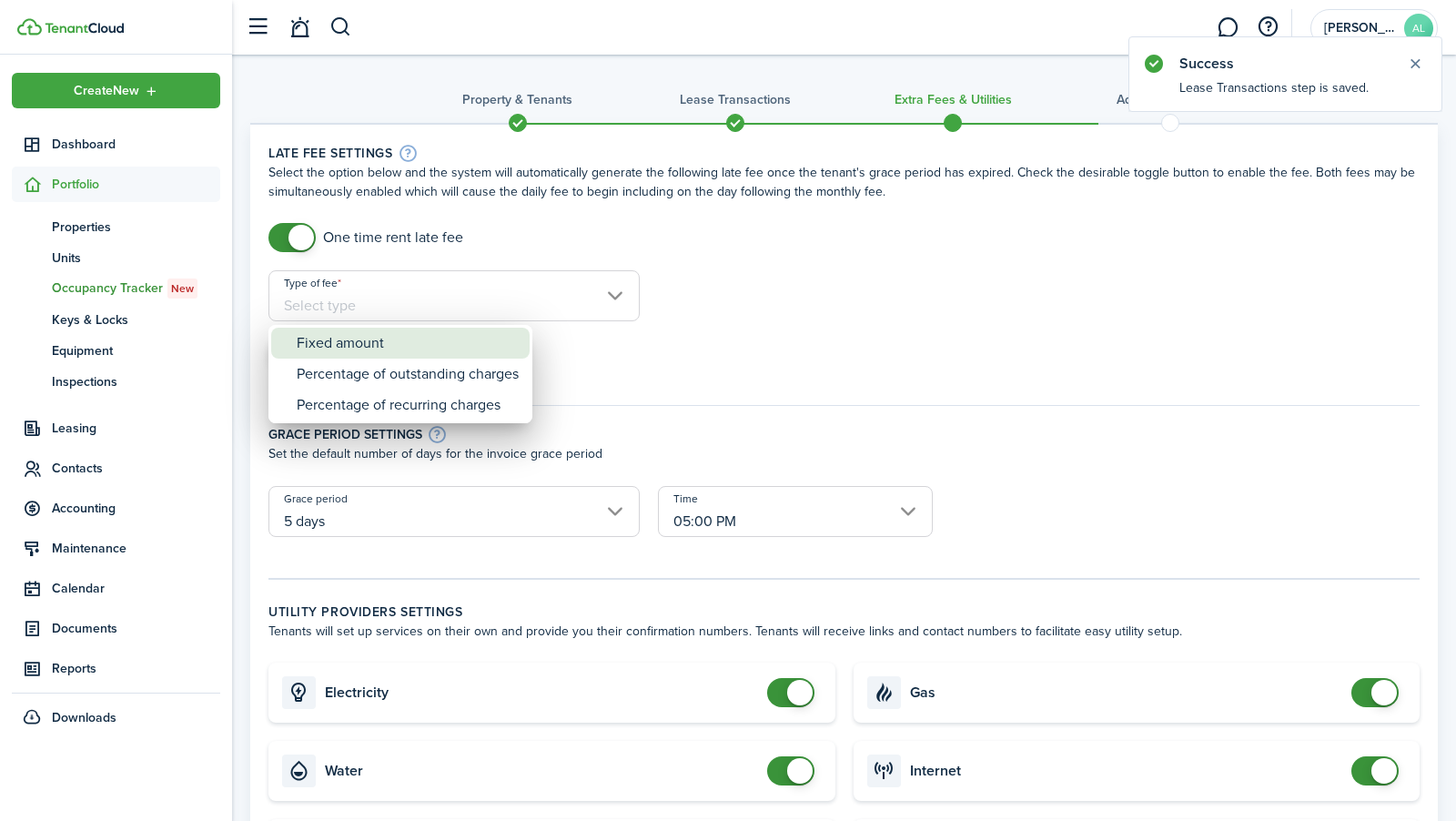
click at [365, 341] on div "Fixed amount" at bounding box center [408, 343] width 222 height 31
type input "Fixed amount"
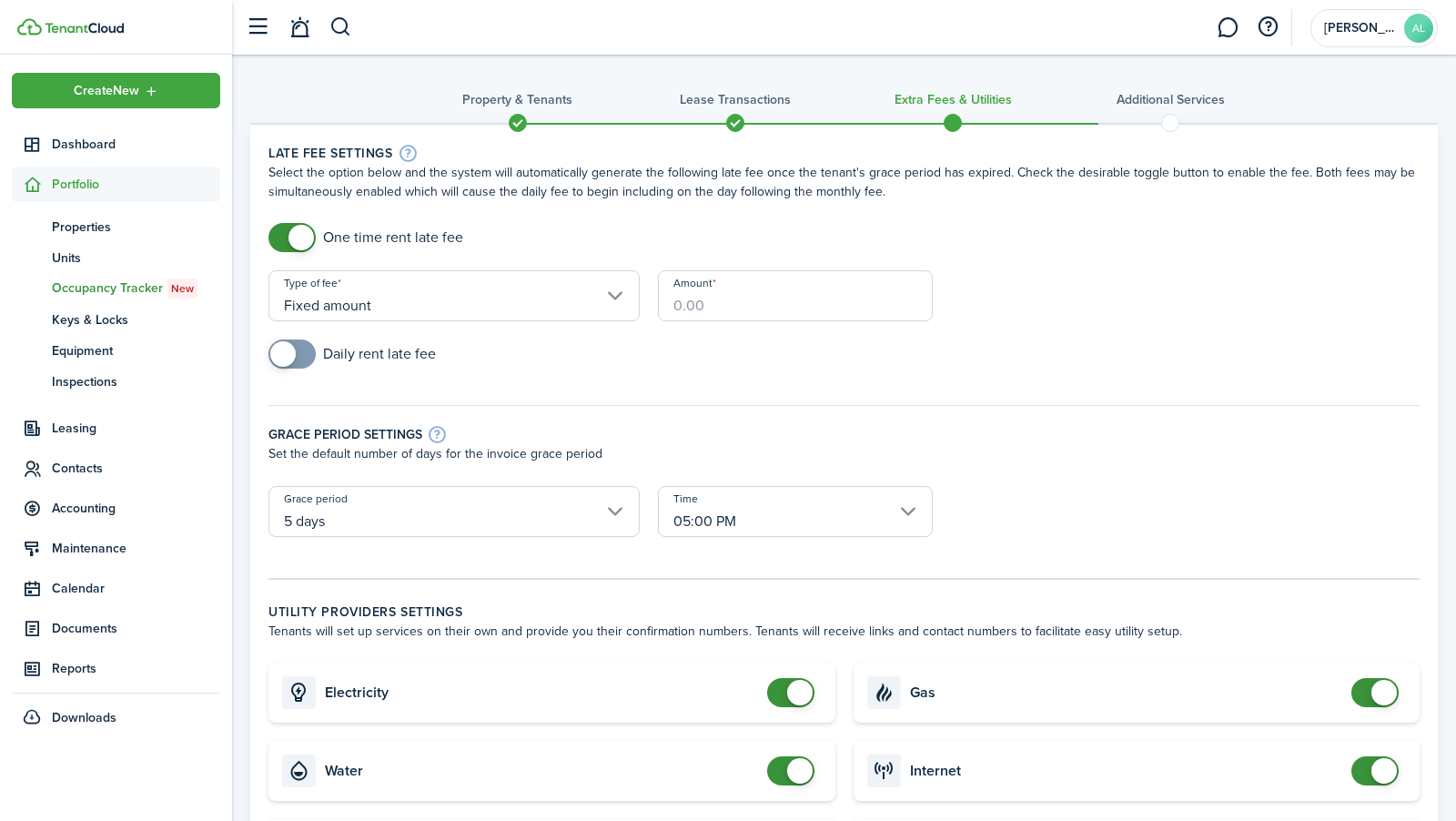
click at [671, 305] on input "Amount" at bounding box center [796, 296] width 274 height 51
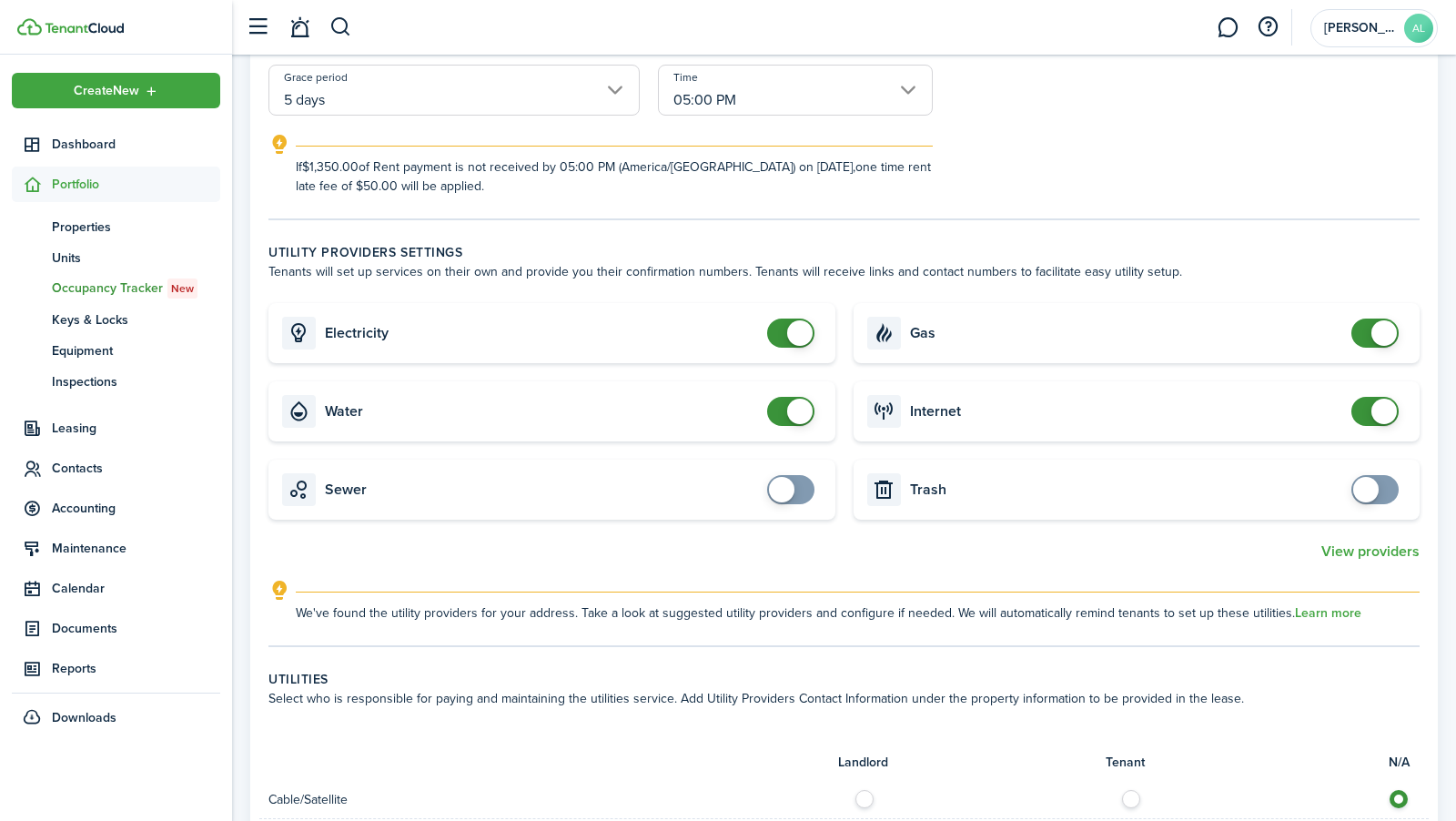
scroll to position [425, 0]
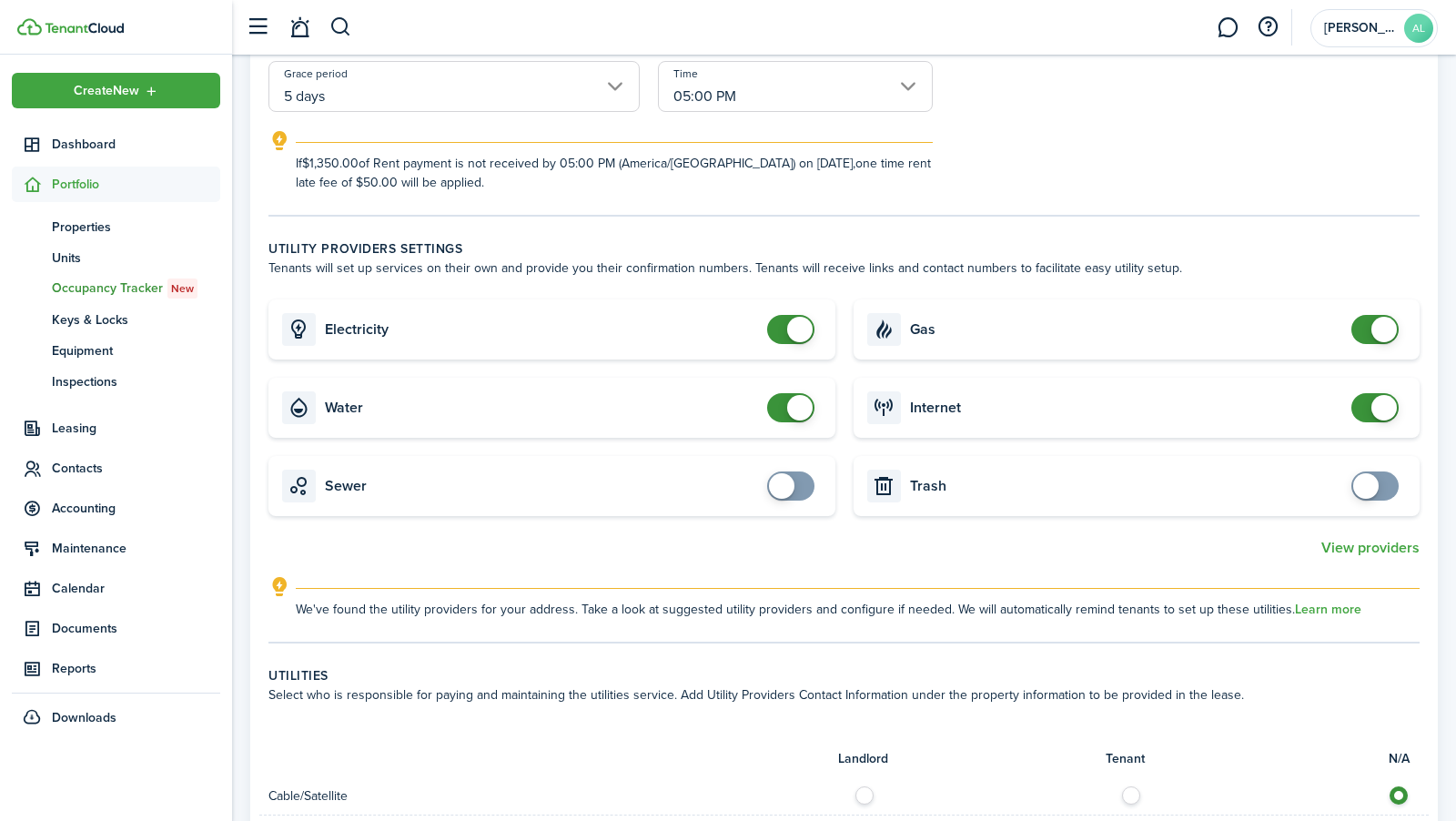
type input "$50.00"
checkbox input "true"
click at [782, 483] on span at bounding box center [782, 486] width 25 height 25
checkbox input "true"
click at [1385, 482] on span at bounding box center [1374, 486] width 18 height 29
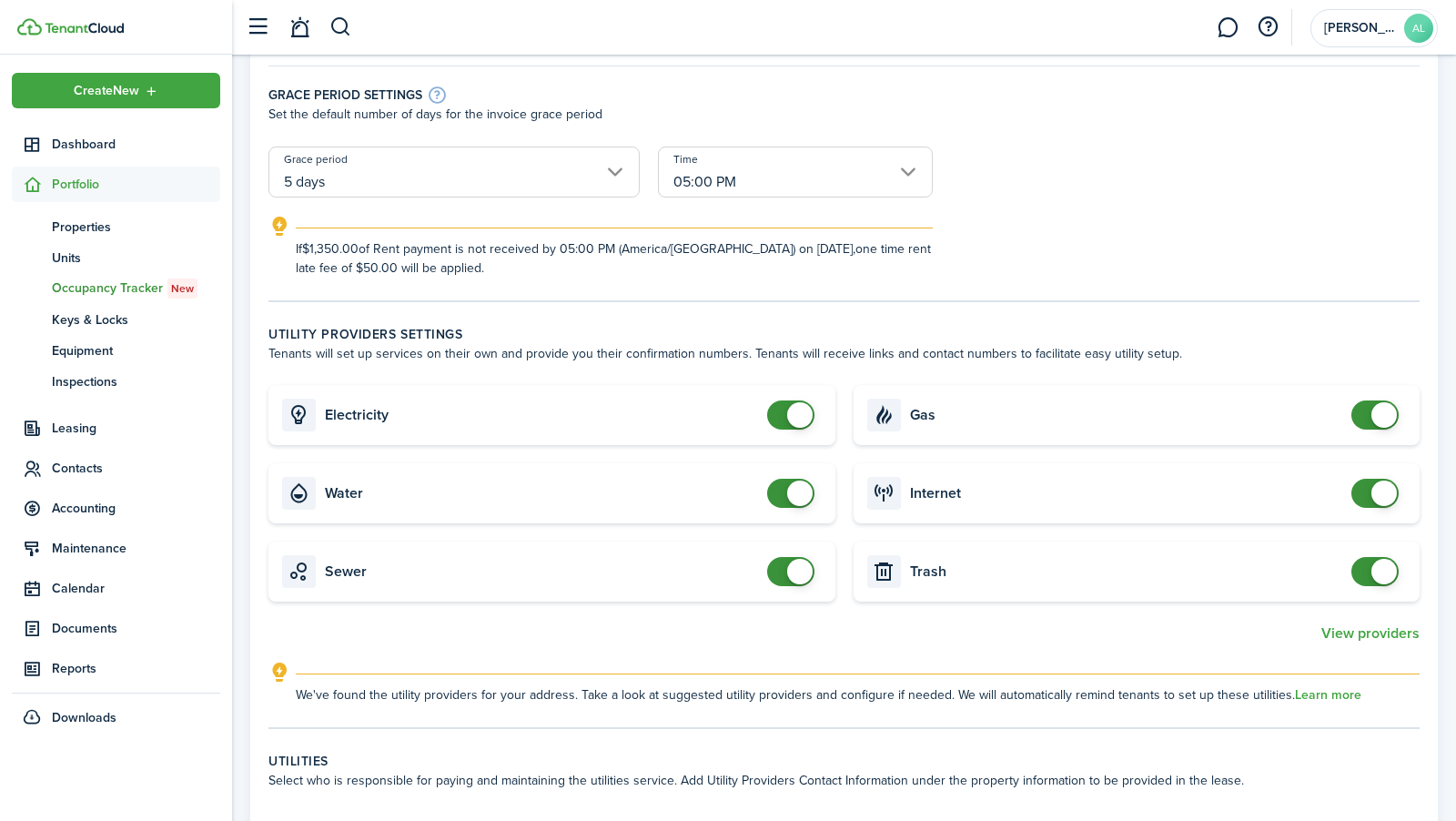
scroll to position [0, 0]
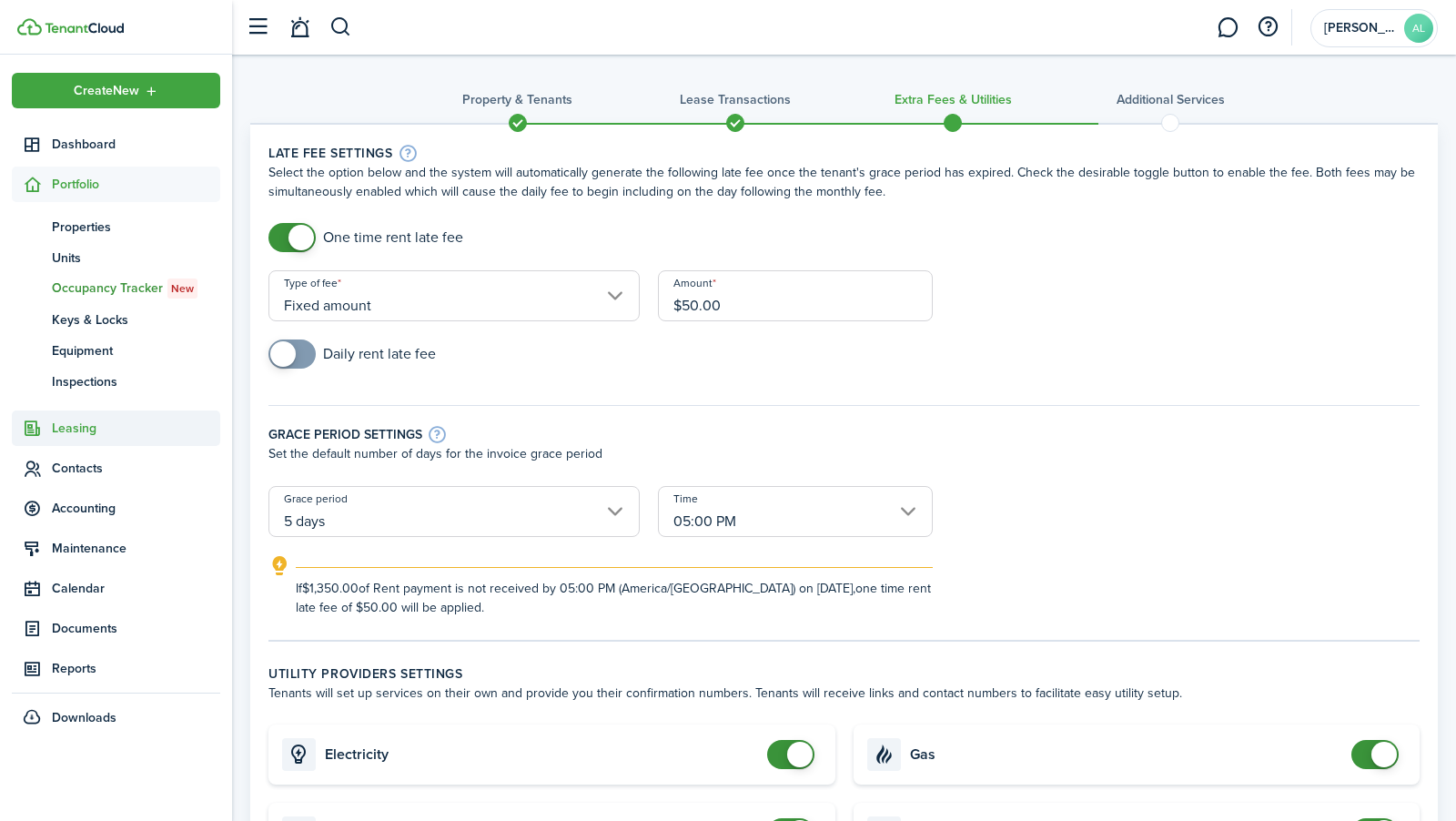
click at [118, 430] on span "Leasing" at bounding box center [135, 428] width 168 height 19
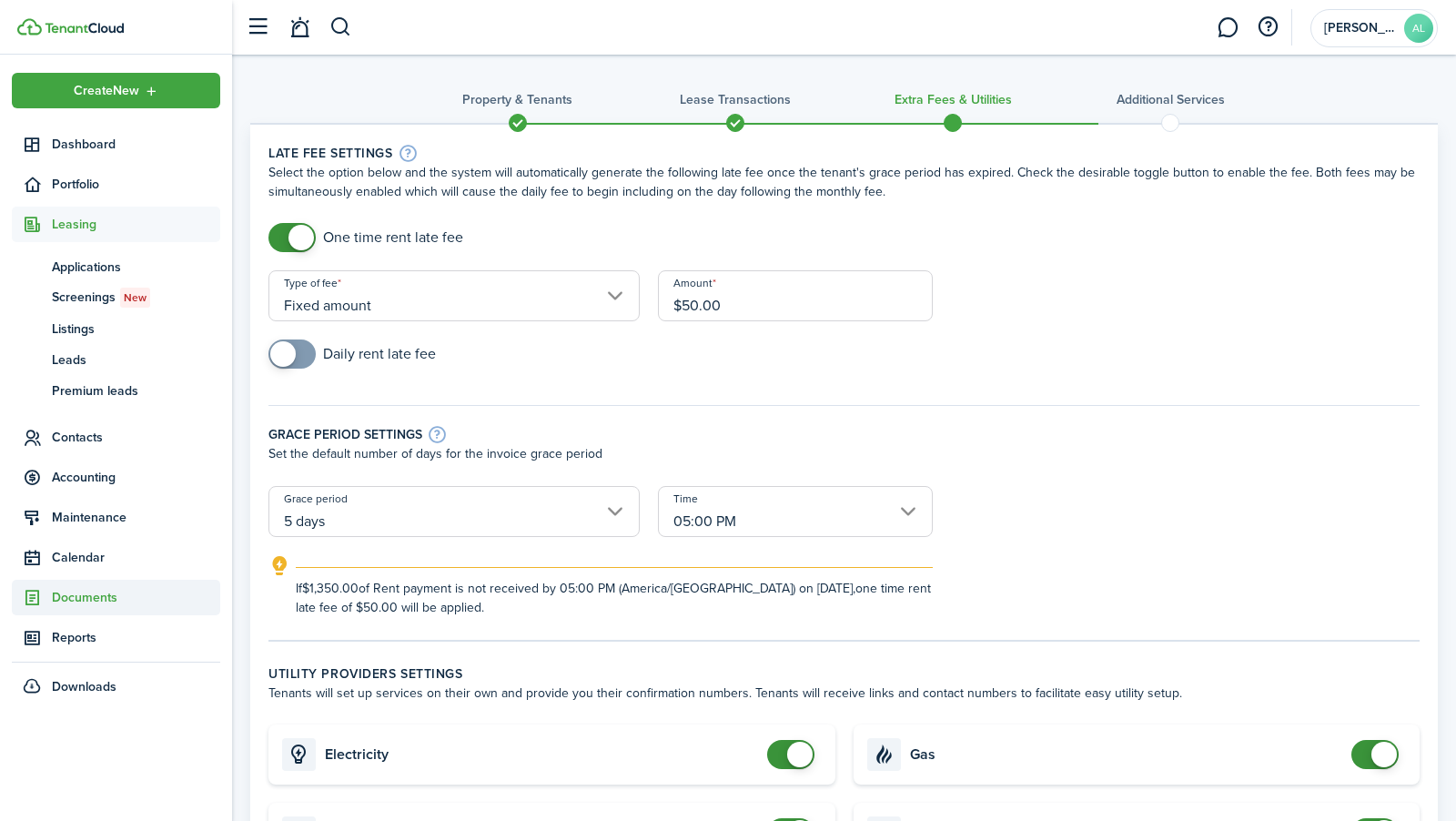
click at [101, 596] on span "Documents" at bounding box center [135, 597] width 168 height 19
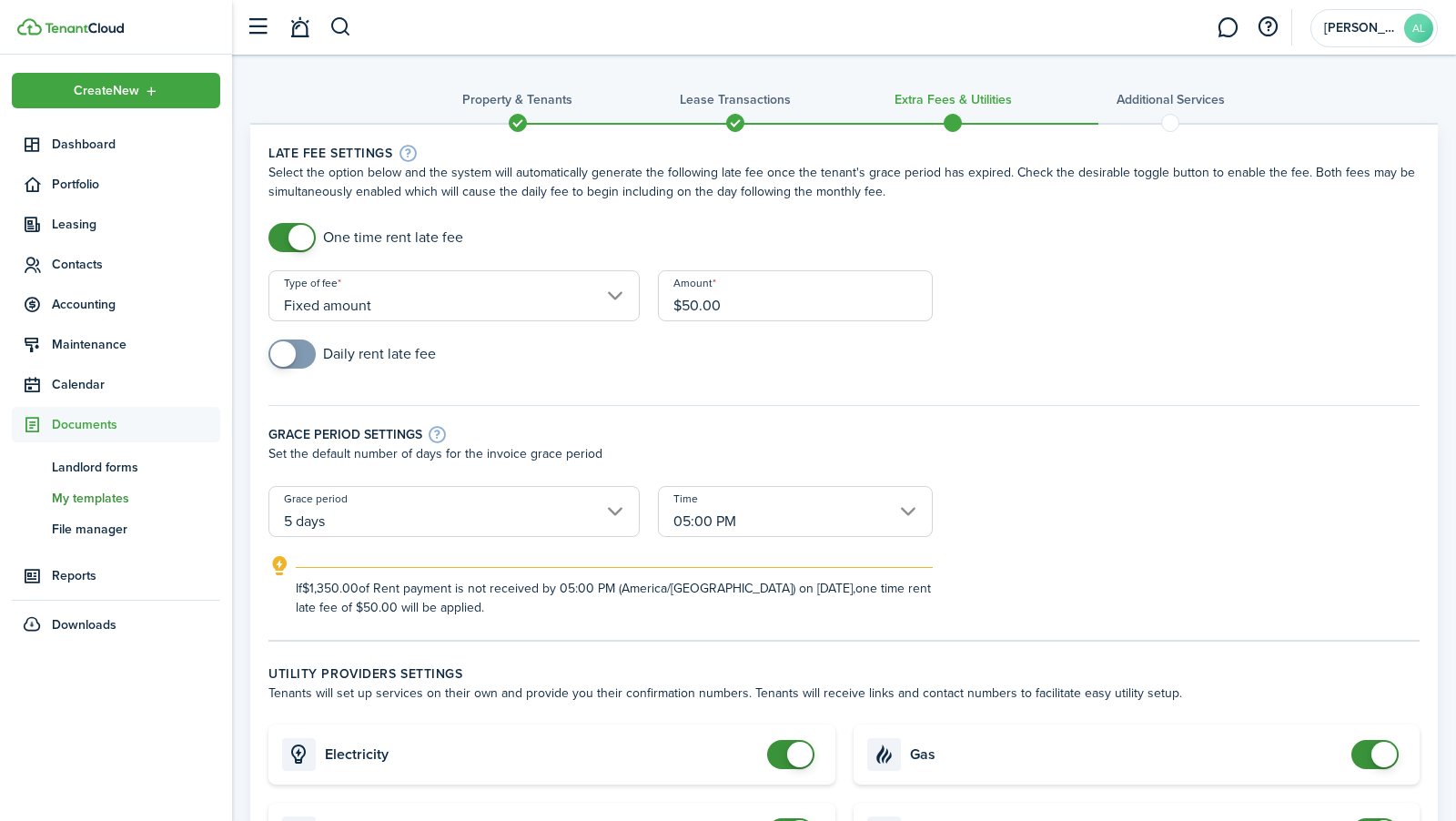
click at [110, 502] on span "My templates" at bounding box center [135, 498] width 168 height 19
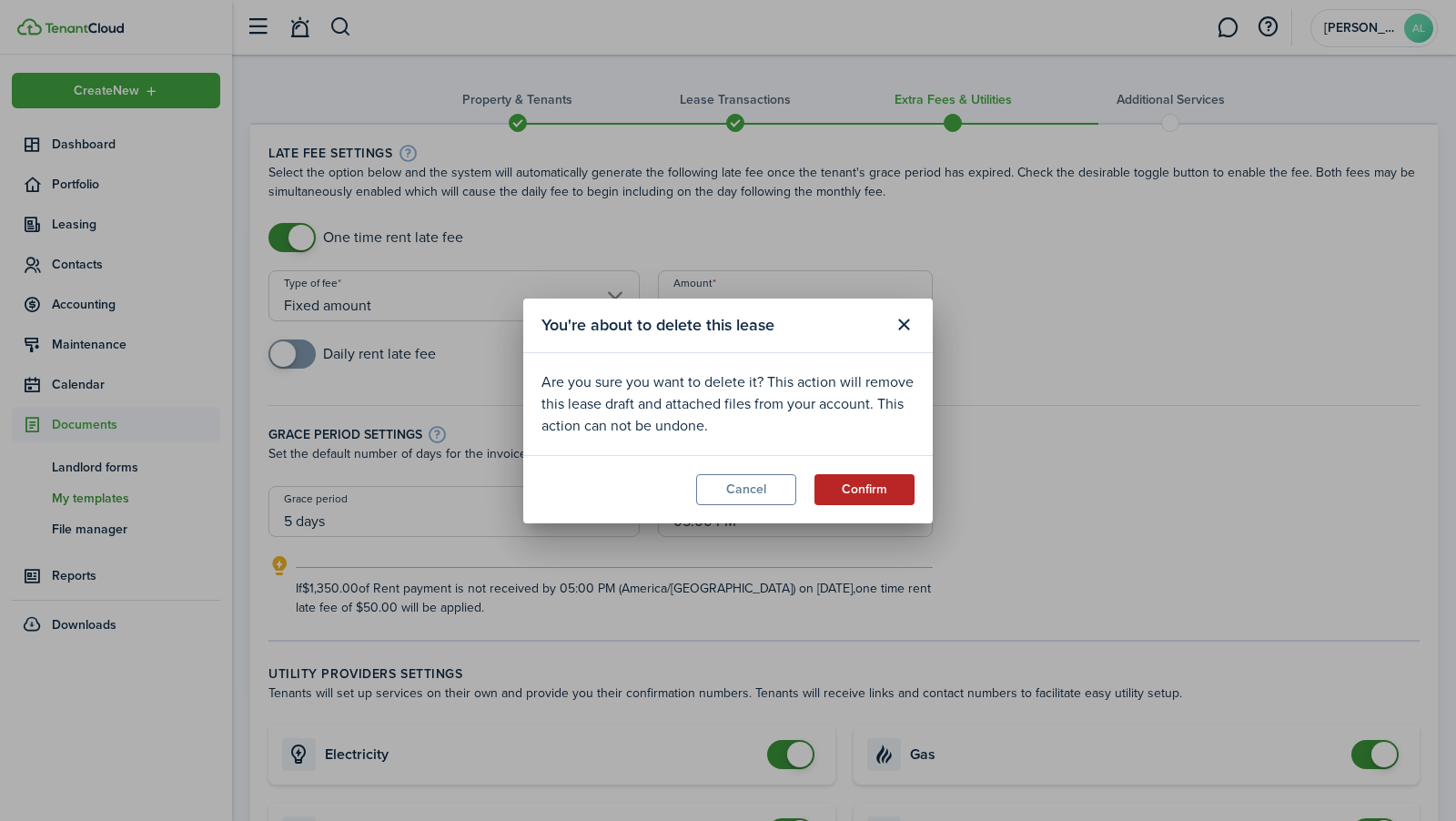
click at [853, 484] on button "Confirm" at bounding box center [864, 489] width 101 height 31
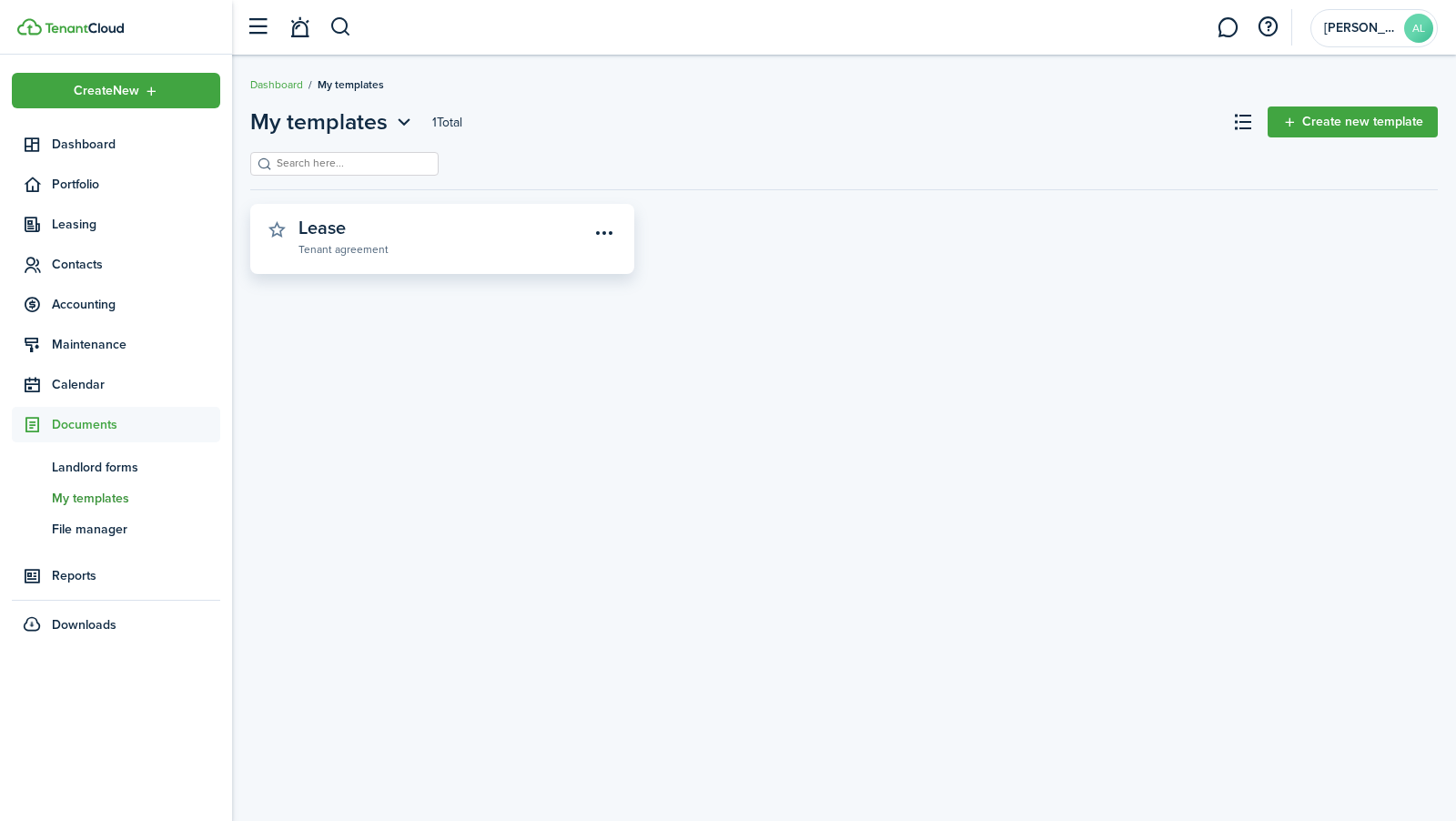
click at [549, 226] on link "Lease Tenant agreement" at bounding box center [444, 238] width 291 height 40
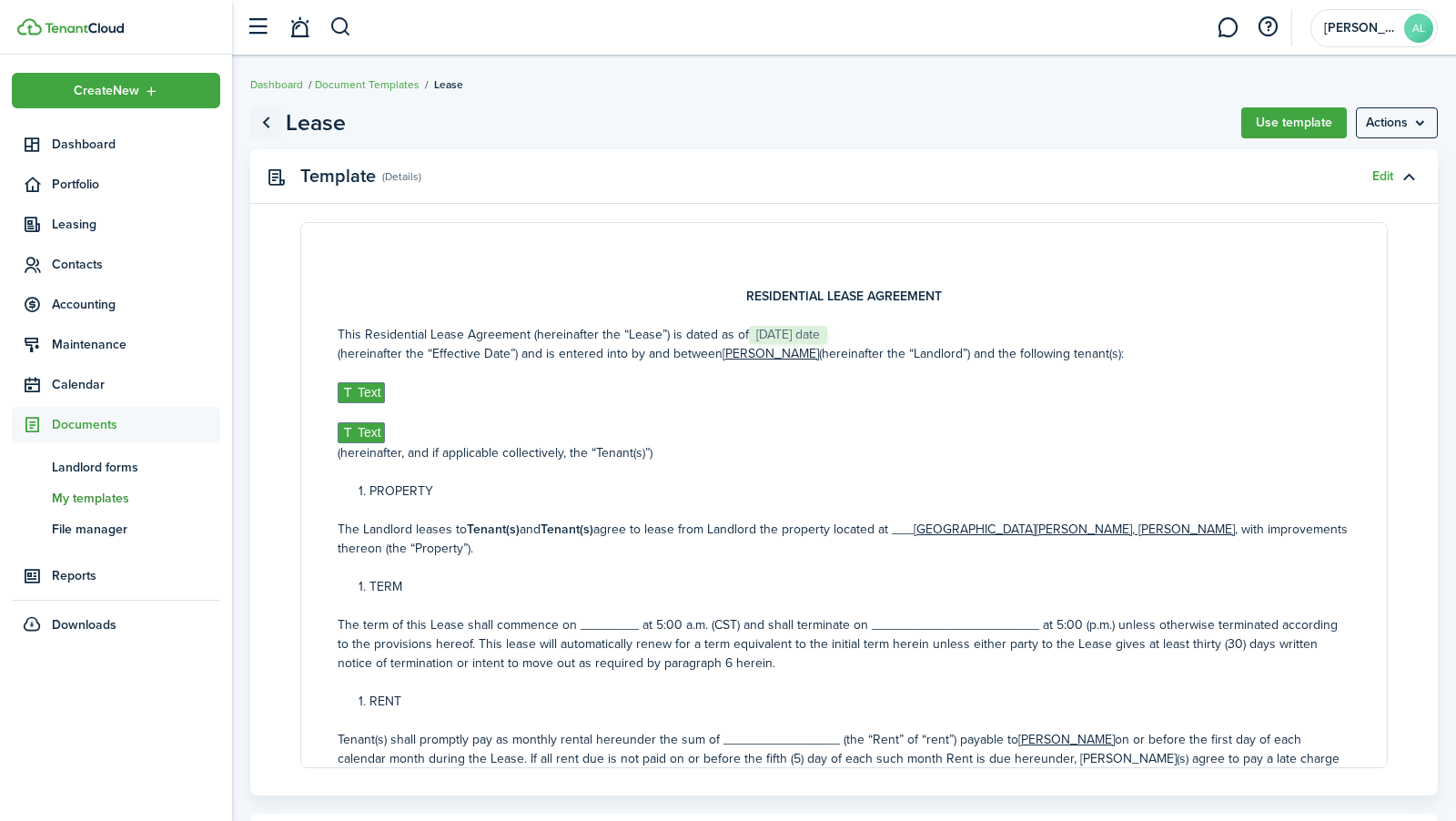
click at [269, 128] on link "Go back" at bounding box center [265, 122] width 31 height 31
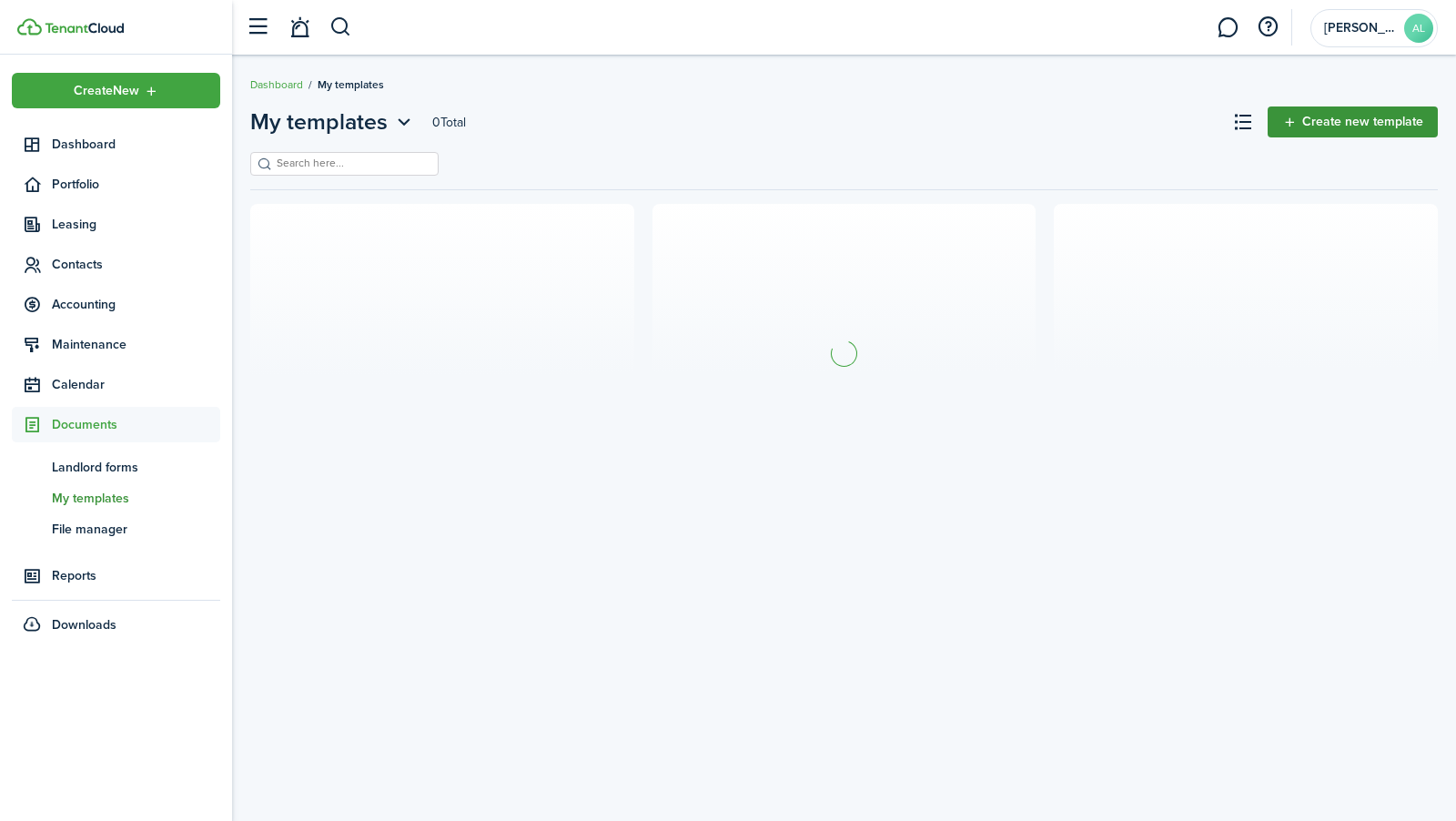
click at [1339, 128] on link "Create new template" at bounding box center [1353, 121] width 170 height 31
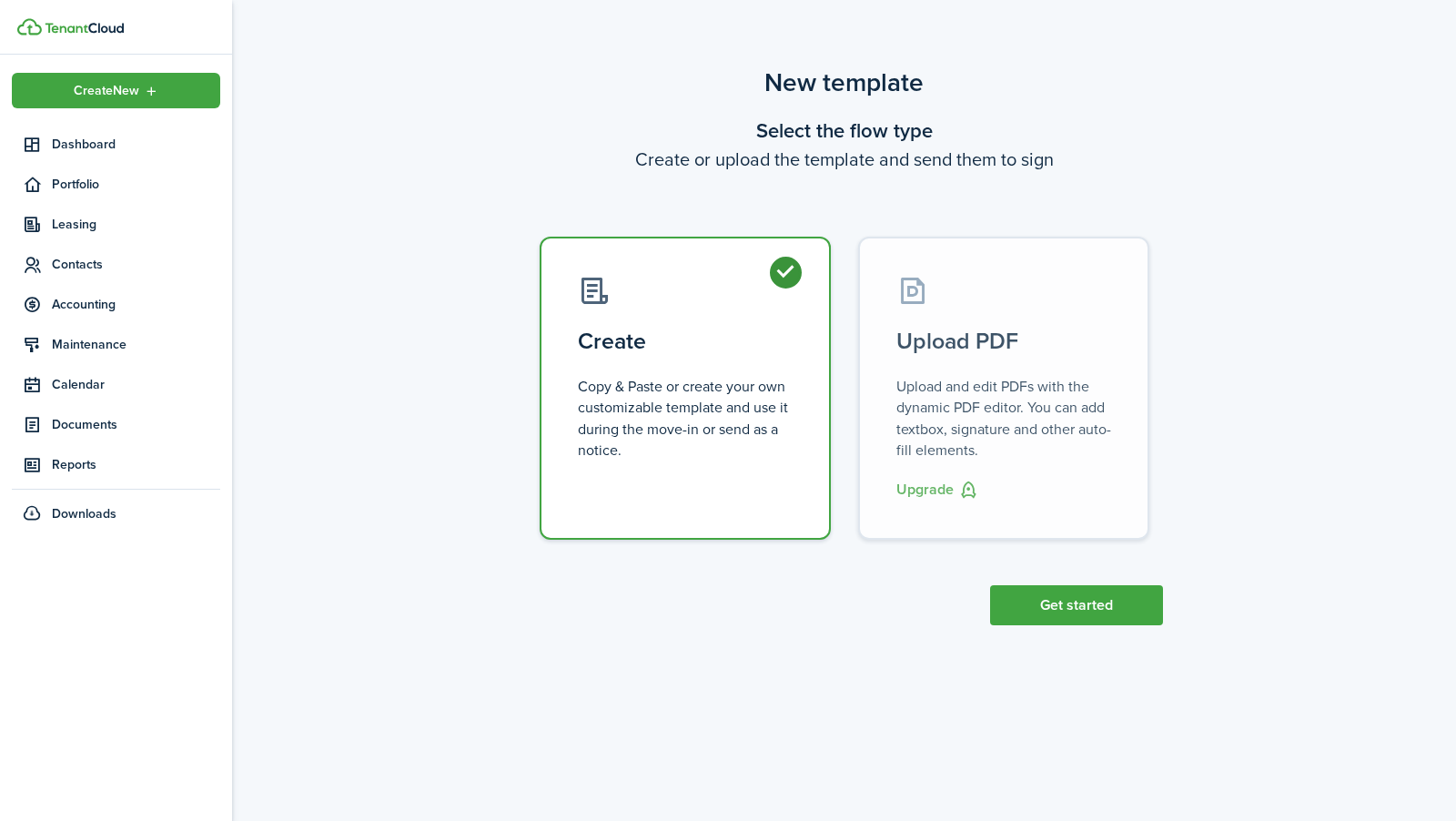
click at [952, 333] on control-radio-card-title "Upload PDF" at bounding box center [1003, 341] width 215 height 33
click at [944, 487] on button "Upgrade" at bounding box center [937, 490] width 83 height 23
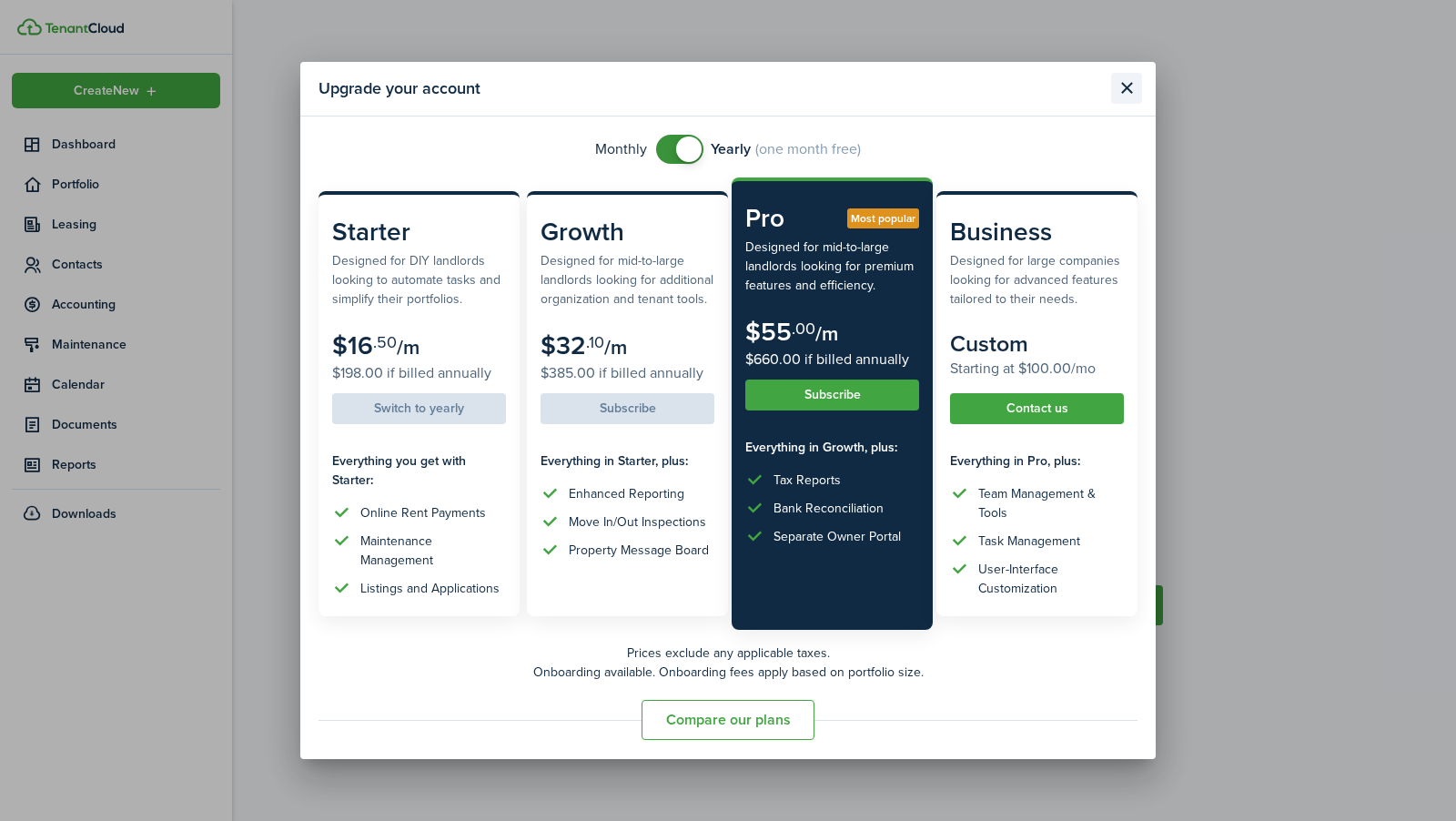
click at [1127, 82] on button "Close modal" at bounding box center [1126, 88] width 31 height 31
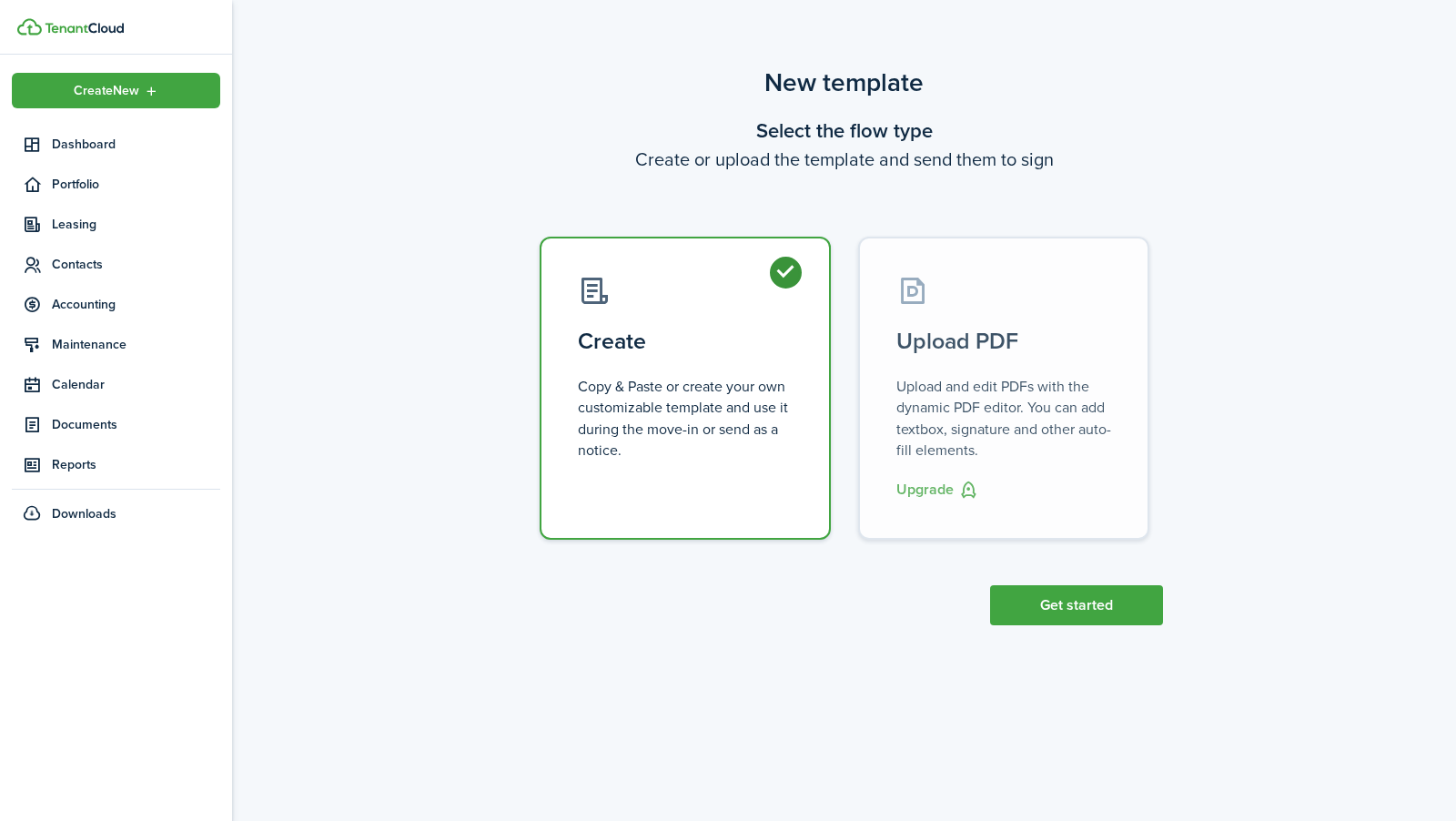
click at [633, 456] on control-radio-card-description "Copy & Paste or create your own customizable template and use it during the mov…" at bounding box center [685, 418] width 215 height 85
click at [1033, 617] on button "Get started" at bounding box center [1077, 605] width 173 height 40
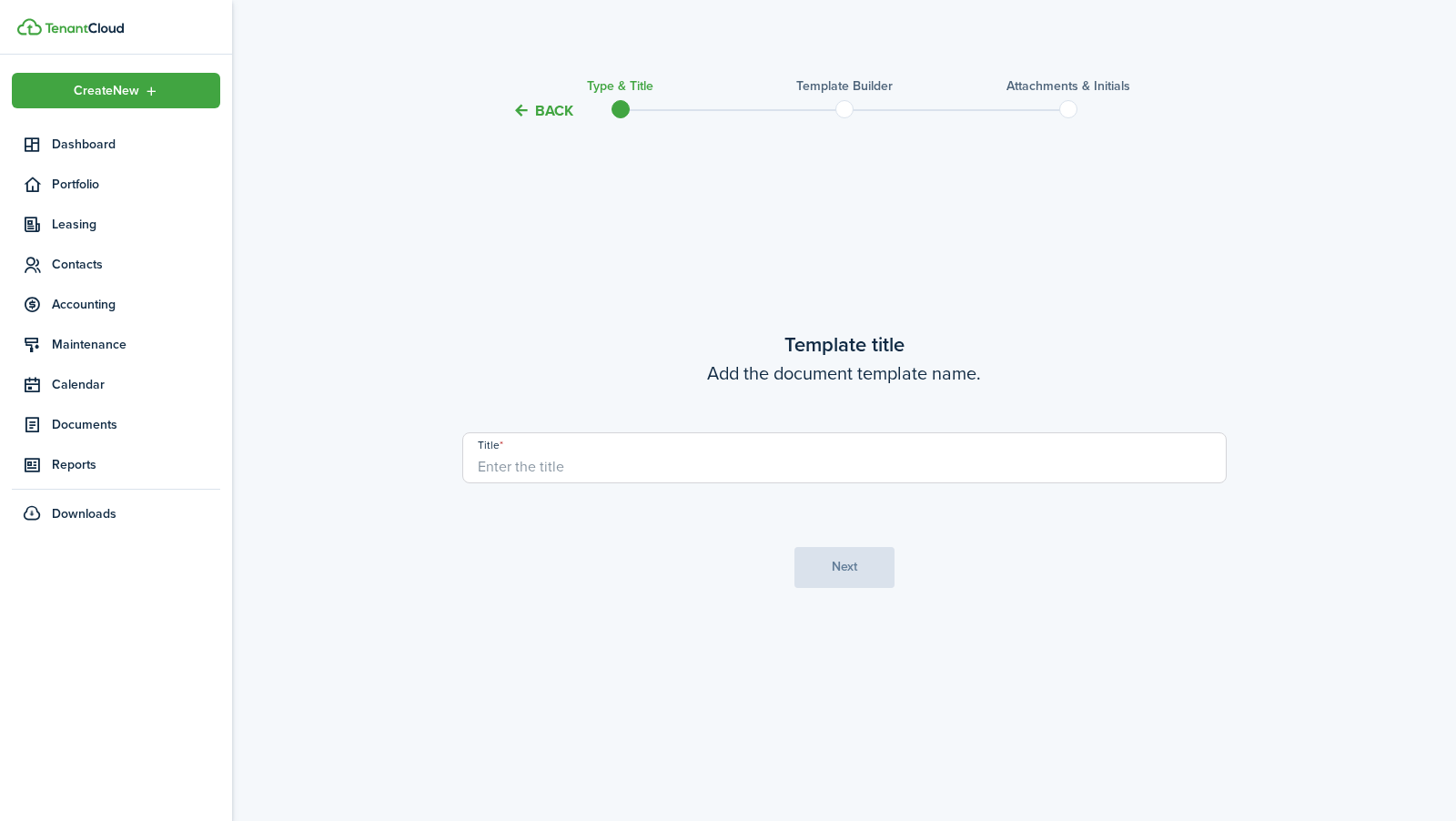
click at [709, 456] on input "Title" at bounding box center [844, 457] width 765 height 51
type input "Enhanced Lease"
click at [834, 584] on button "Next" at bounding box center [844, 567] width 101 height 41
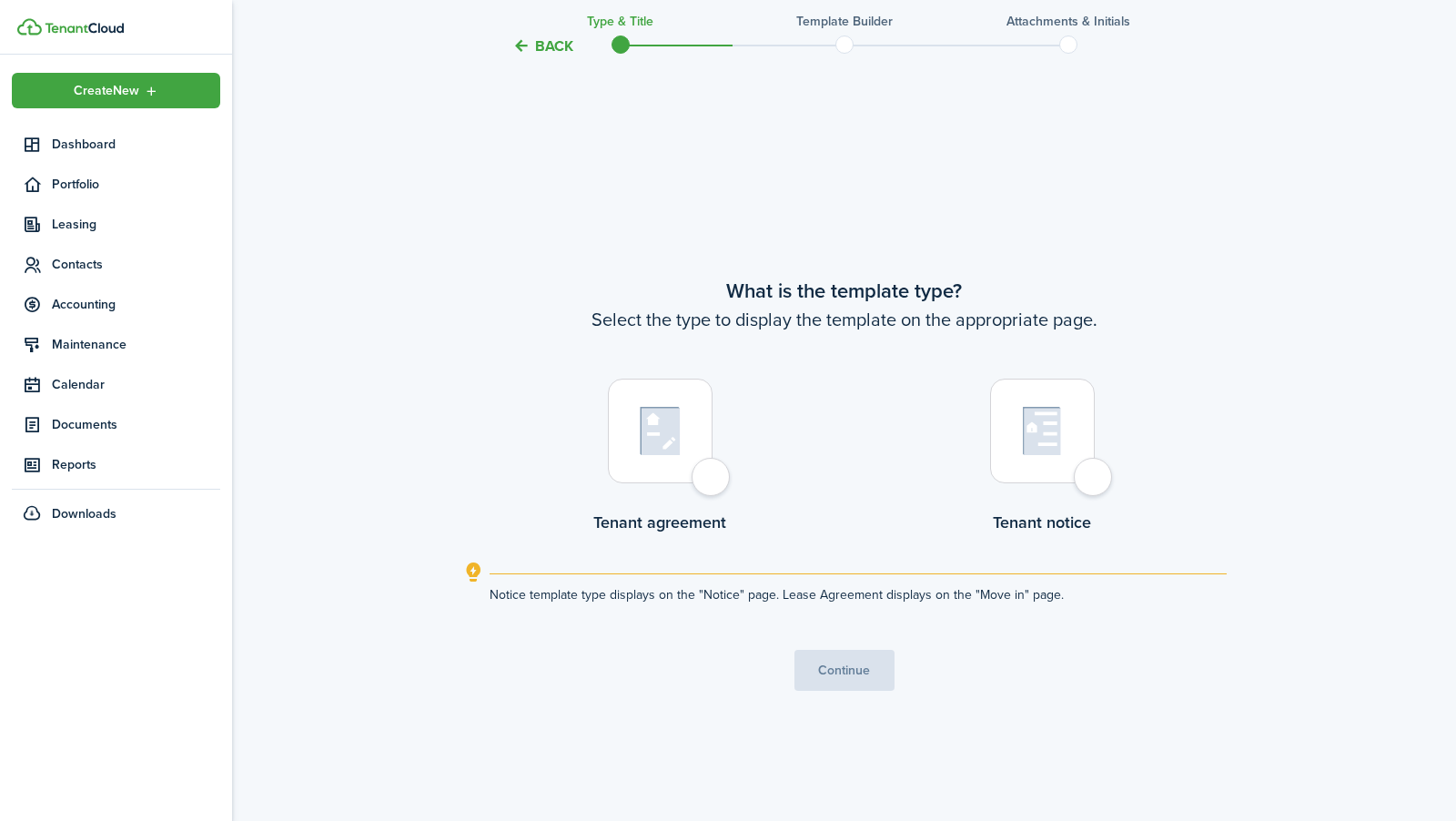
scroll to position [699, 0]
click at [685, 446] on div at bounding box center [659, 429] width 104 height 104
radio input "true"
click at [863, 673] on button "Continue" at bounding box center [844, 670] width 101 height 41
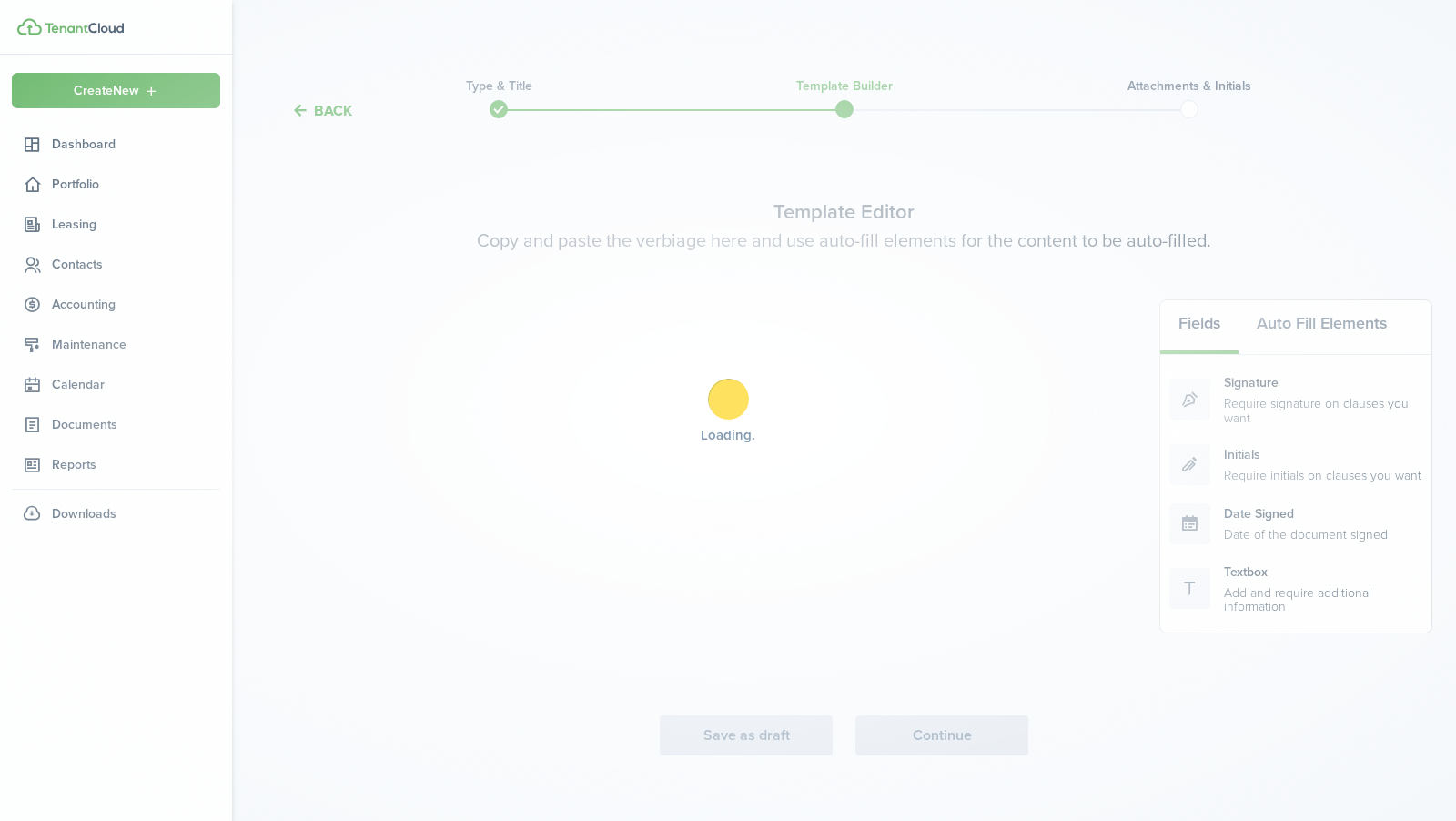
scroll to position [0, 0]
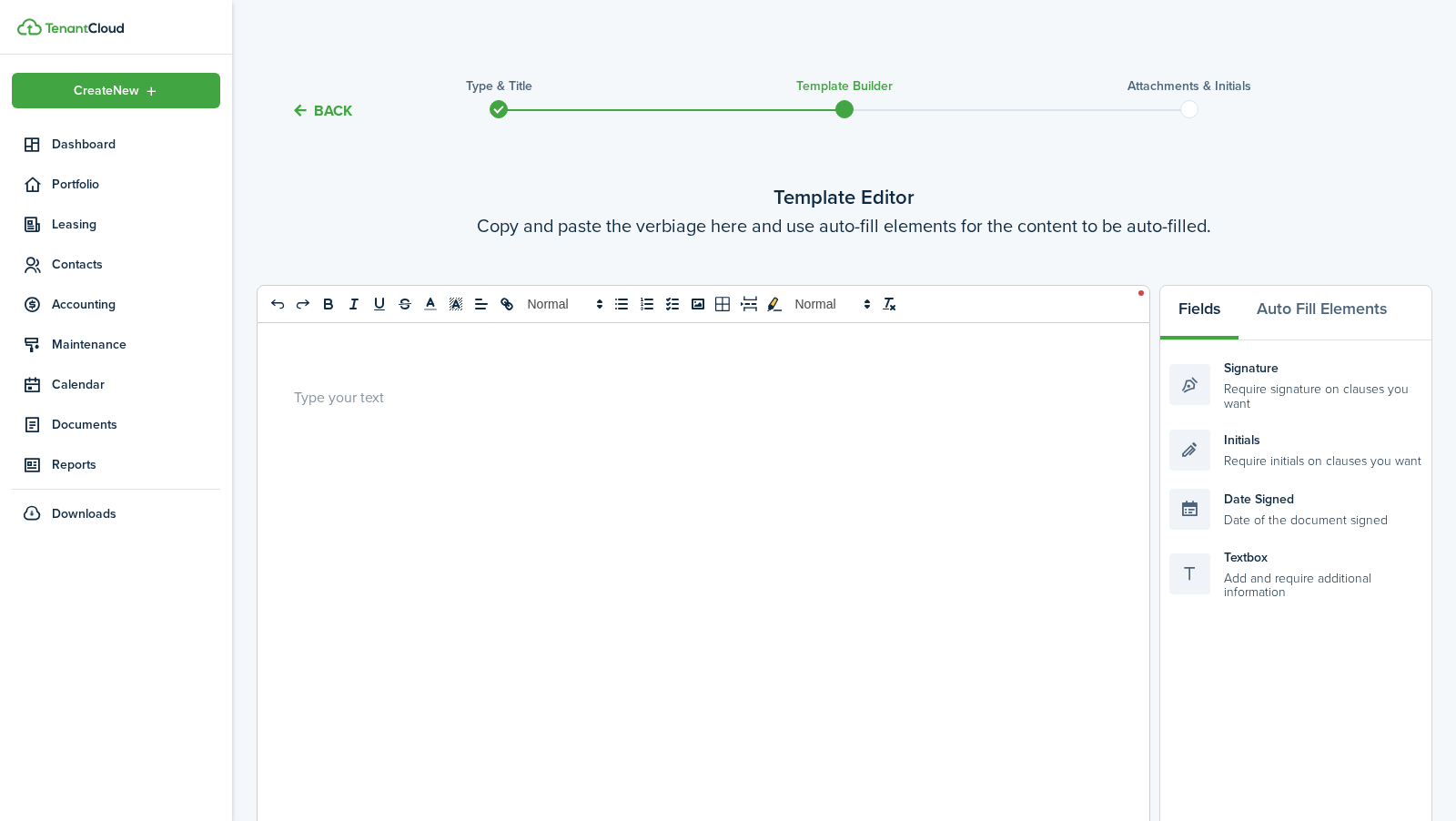
click at [622, 377] on div at bounding box center [696, 687] width 878 height 728
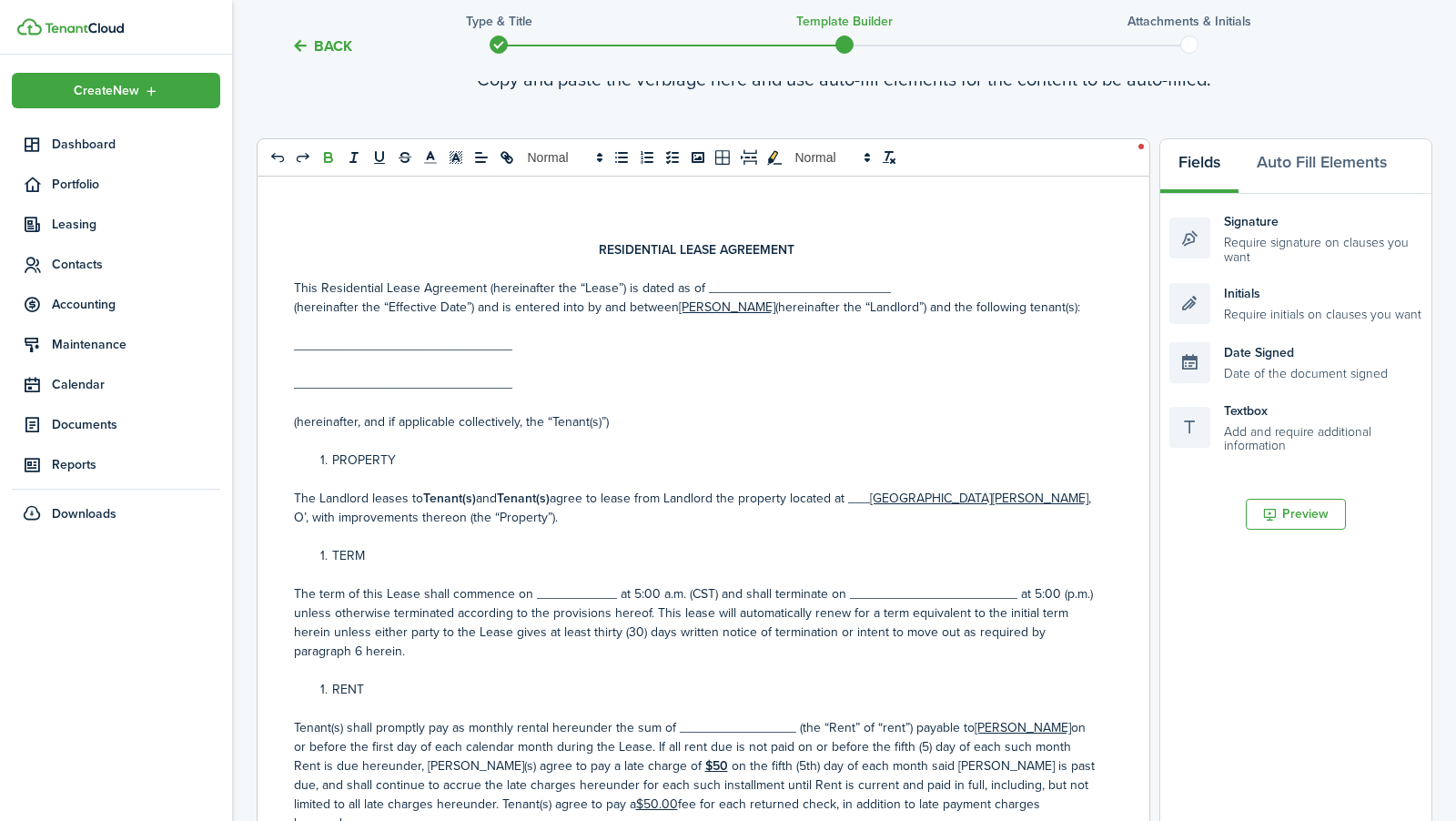
scroll to position [157, 0]
